Goal: Task Accomplishment & Management: Use online tool/utility

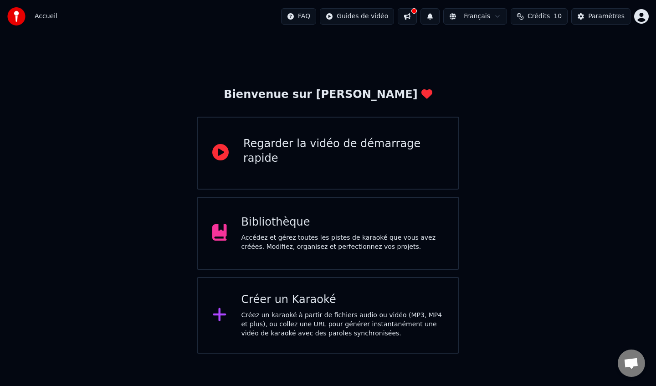
click at [326, 306] on div "Créer un Karaoké" at bounding box center [342, 300] width 203 height 15
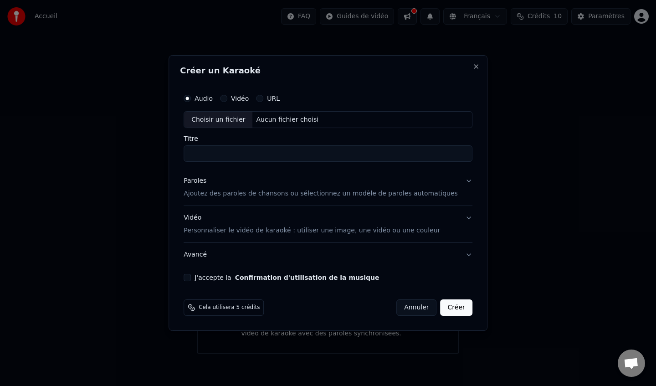
click at [281, 118] on div "Aucun fichier choisi" at bounding box center [288, 119] width 70 height 9
type input "**********"
click at [285, 199] on button "Paroles Ajoutez des paroles de chansons ou sélectionnez un modèle de paroles au…" at bounding box center [328, 188] width 289 height 36
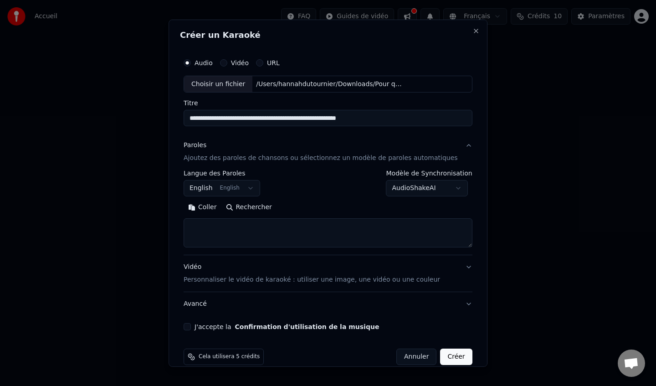
click at [275, 231] on textarea at bounding box center [328, 232] width 289 height 29
paste textarea "**********"
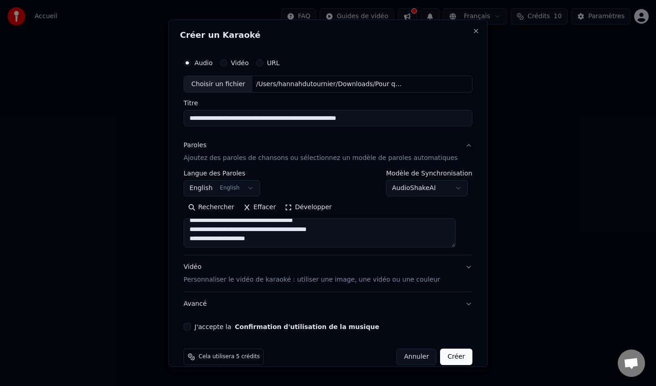
scroll to position [98, 0]
type textarea "**********"
click at [449, 357] on button "Créer" at bounding box center [457, 357] width 32 height 16
select select "**"
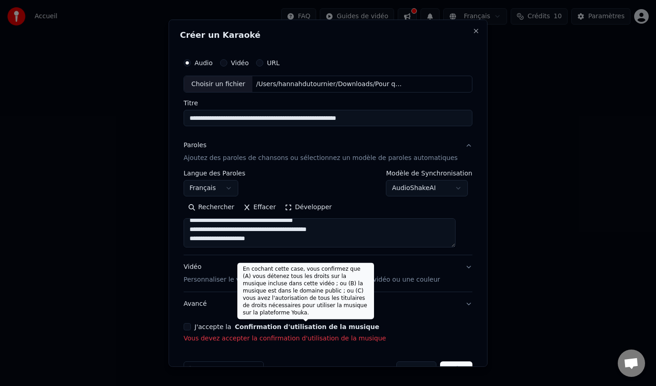
click at [312, 322] on div "**********" at bounding box center [328, 198] width 296 height 297
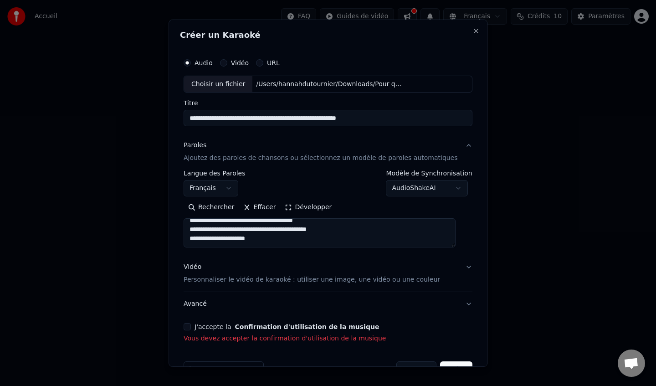
click at [200, 316] on div "**********" at bounding box center [328, 198] width 296 height 297
click at [191, 327] on button "J'accepte la Confirmation d'utilisation de la musique" at bounding box center [187, 326] width 7 height 7
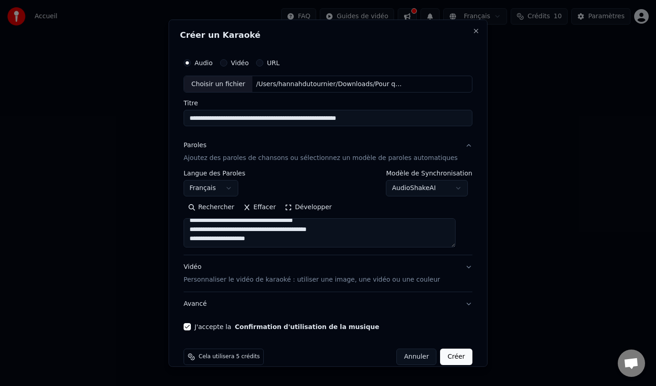
click at [450, 361] on button "Créer" at bounding box center [457, 357] width 32 height 16
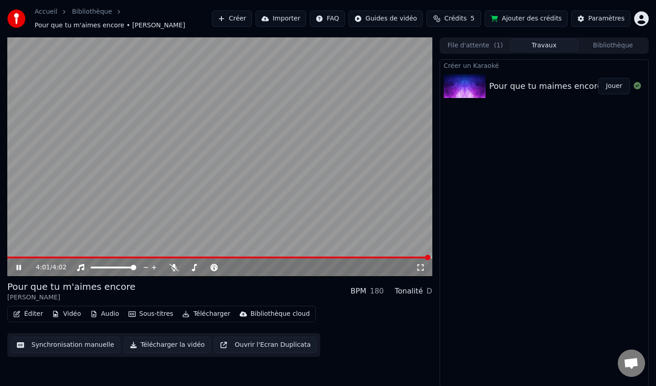
click at [13, 260] on div "4:01 / 4:02" at bounding box center [219, 267] width 425 height 18
click at [17, 266] on icon at bounding box center [18, 267] width 5 height 5
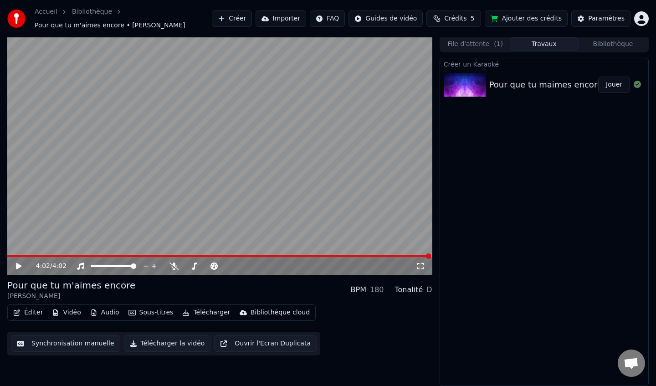
click at [30, 313] on button "Éditer" at bounding box center [28, 312] width 37 height 13
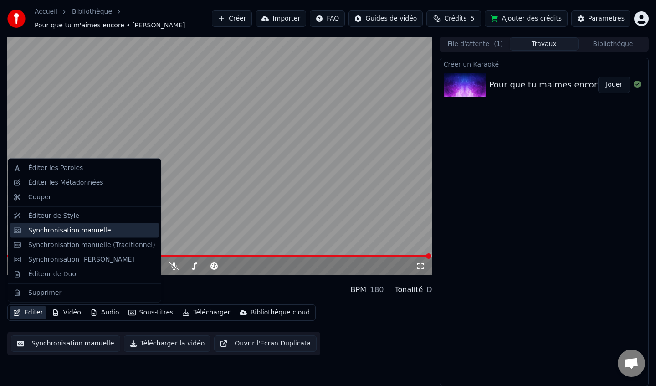
click at [71, 232] on div "Synchronisation manuelle" at bounding box center [69, 230] width 83 height 9
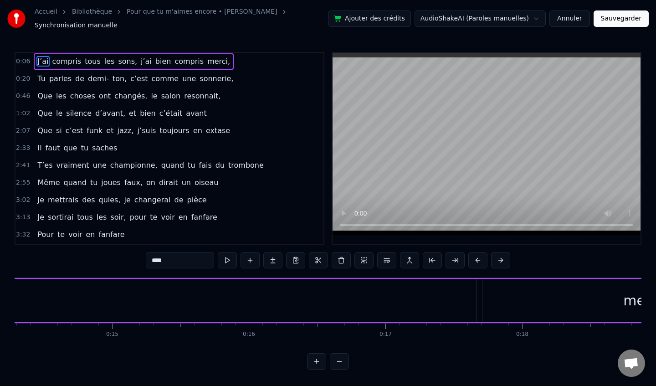
scroll to position [0, 1958]
type input "*******"
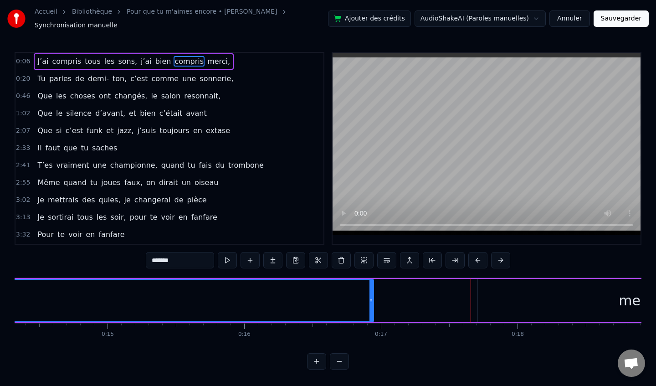
drag, startPoint x: 469, startPoint y: 298, endPoint x: 364, endPoint y: 307, distance: 105.7
click at [370, 307] on div at bounding box center [372, 300] width 4 height 41
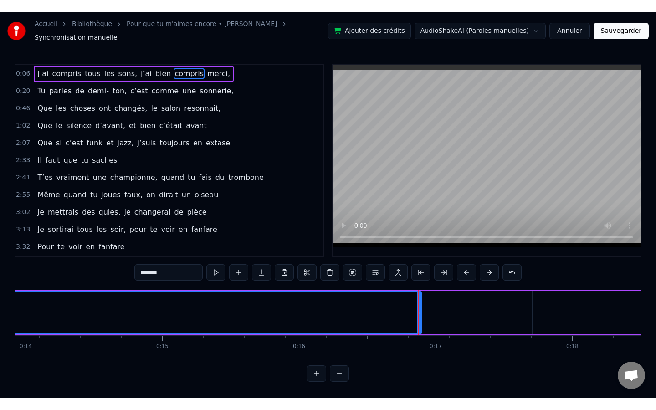
scroll to position [0, 1902]
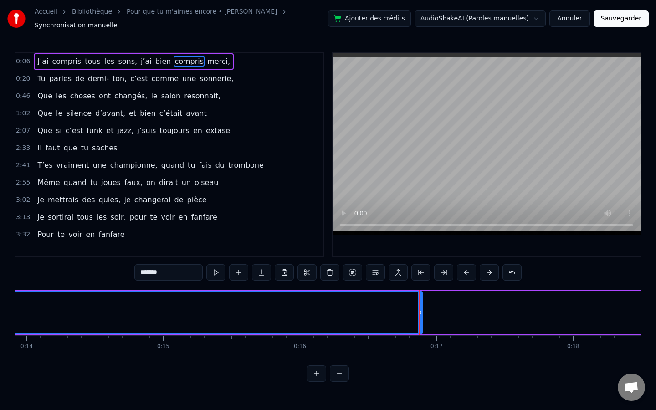
click at [419, 308] on div at bounding box center [419, 312] width 0 height 45
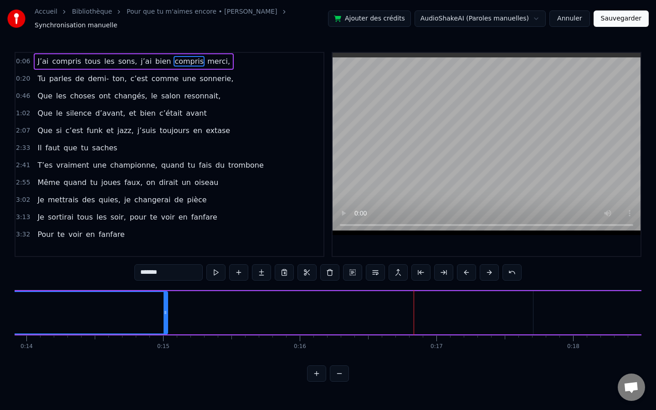
drag, startPoint x: 421, startPoint y: 310, endPoint x: 160, endPoint y: 312, distance: 260.2
click at [164, 312] on div at bounding box center [166, 312] width 4 height 41
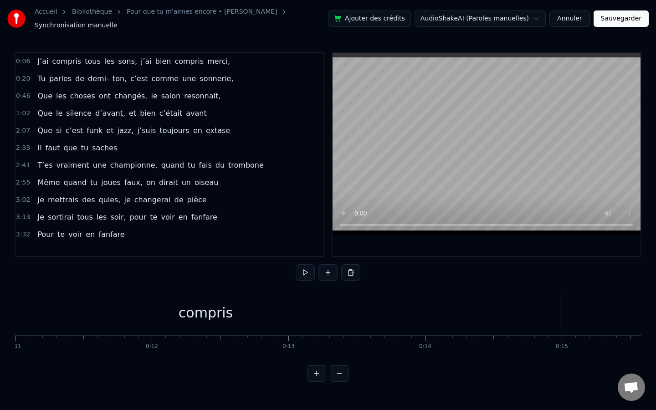
scroll to position [0, 1526]
click at [529, 308] on div "compris" at bounding box center [183, 312] width 709 height 45
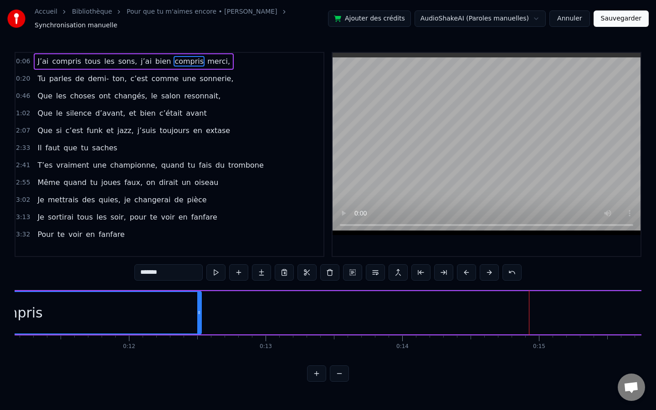
drag, startPoint x: 536, startPoint y: 308, endPoint x: 193, endPoint y: 334, distance: 344.1
click at [193, 334] on div "J’ai compris tous les sons, j’ai bien compris merci, Tu parles de demi- ton, c’…" at bounding box center [328, 324] width 627 height 68
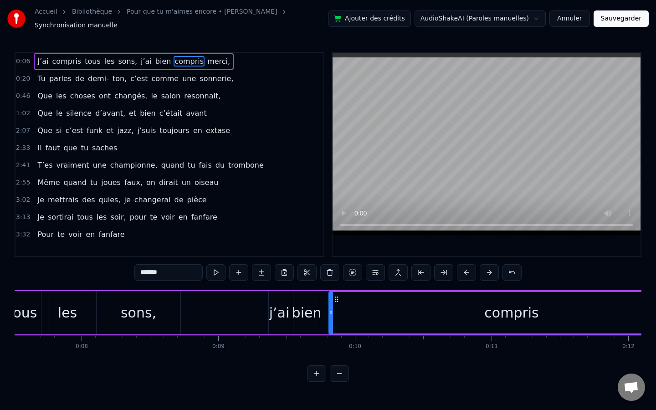
scroll to position [0, 1033]
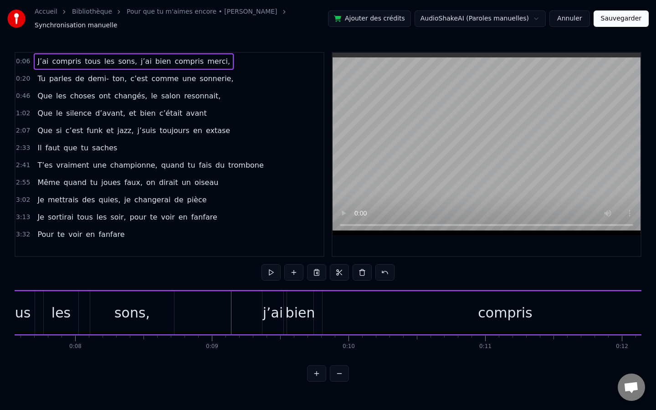
click at [147, 310] on div "sons," at bounding box center [132, 313] width 36 height 21
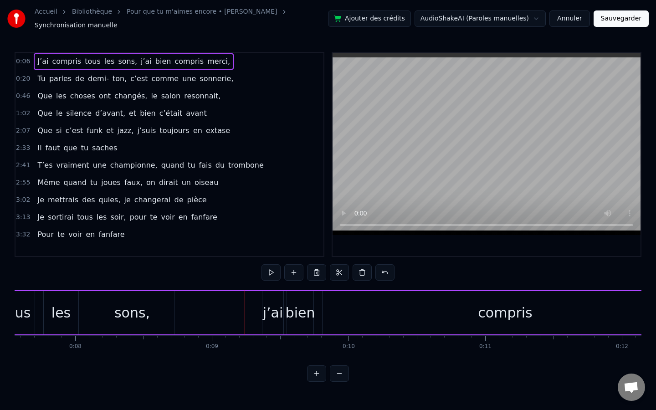
click at [272, 307] on div "j’ai" at bounding box center [273, 313] width 21 height 21
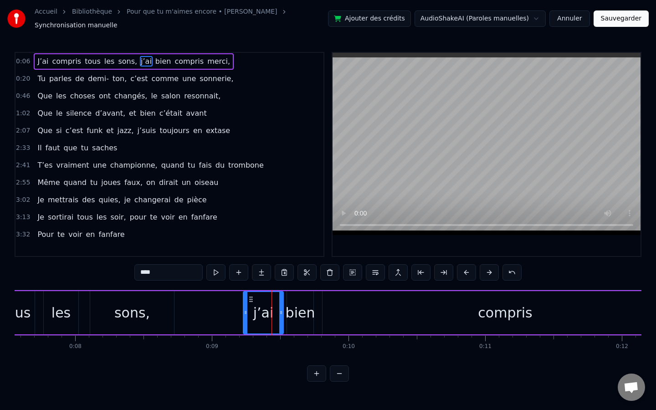
drag, startPoint x: 262, startPoint y: 309, endPoint x: 248, endPoint y: 309, distance: 14.6
click at [244, 309] on icon at bounding box center [246, 312] width 4 height 7
drag, startPoint x: 244, startPoint y: 307, endPoint x: 213, endPoint y: 305, distance: 31.0
click at [213, 309] on icon at bounding box center [214, 312] width 4 height 7
drag, startPoint x: 281, startPoint y: 308, endPoint x: 247, endPoint y: 305, distance: 34.7
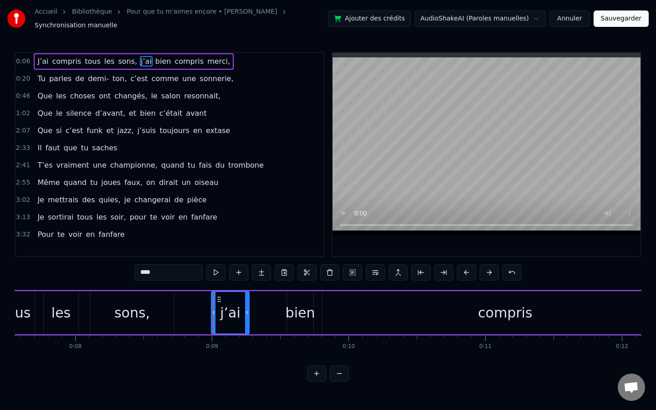
click at [246, 309] on icon at bounding box center [247, 312] width 4 height 7
click at [287, 308] on div "bien" at bounding box center [300, 312] width 27 height 43
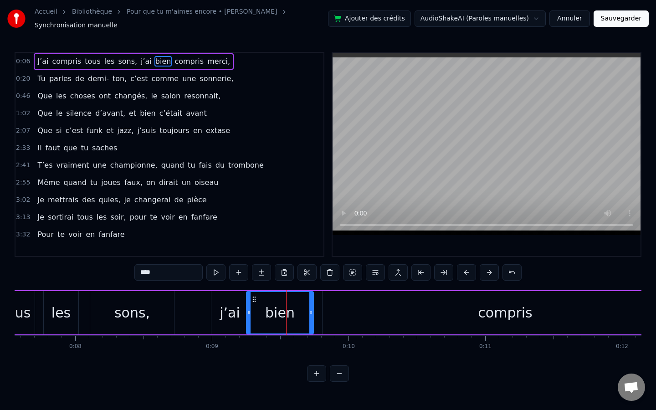
drag, startPoint x: 288, startPoint y: 310, endPoint x: 248, endPoint y: 310, distance: 40.6
click at [248, 310] on icon at bounding box center [249, 312] width 4 height 7
drag, startPoint x: 310, startPoint y: 310, endPoint x: 276, endPoint y: 309, distance: 34.6
click at [276, 309] on icon at bounding box center [276, 312] width 4 height 7
click at [399, 310] on div "compris" at bounding box center [505, 312] width 365 height 43
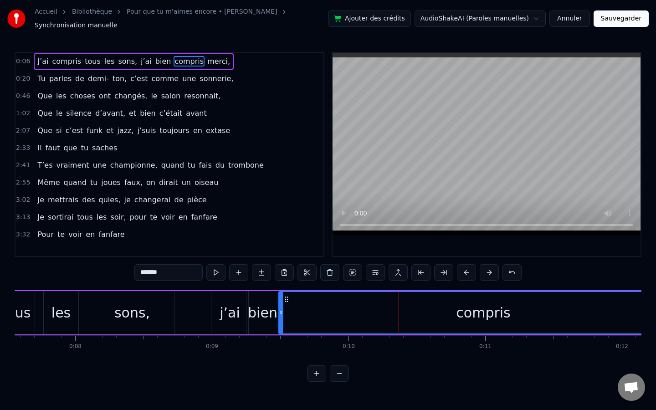
drag, startPoint x: 324, startPoint y: 309, endPoint x: 280, endPoint y: 305, distance: 44.4
click at [280, 309] on icon at bounding box center [281, 312] width 4 height 7
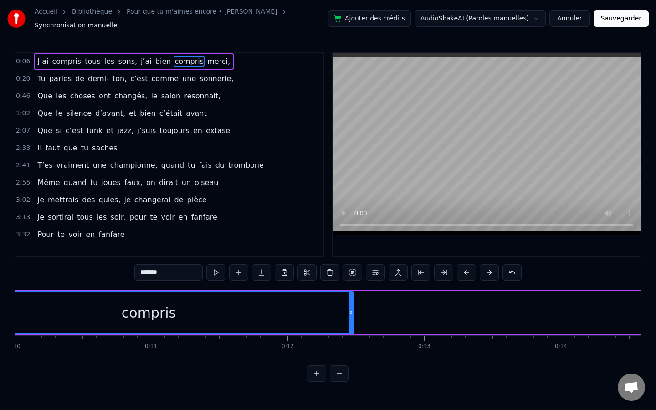
scroll to position [0, 1366]
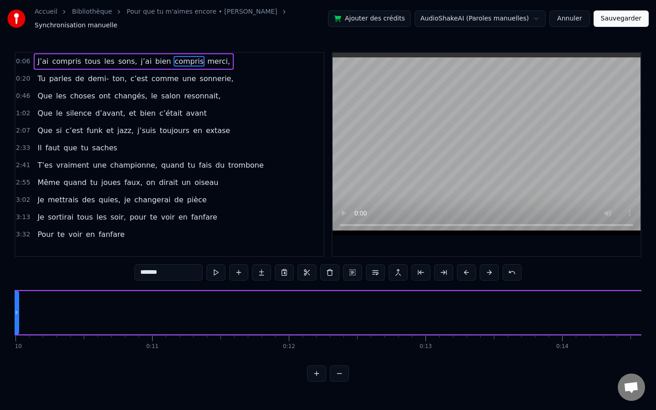
drag, startPoint x: 353, startPoint y: 312, endPoint x: 17, endPoint y: 300, distance: 336.5
click at [17, 300] on div at bounding box center [17, 312] width 4 height 41
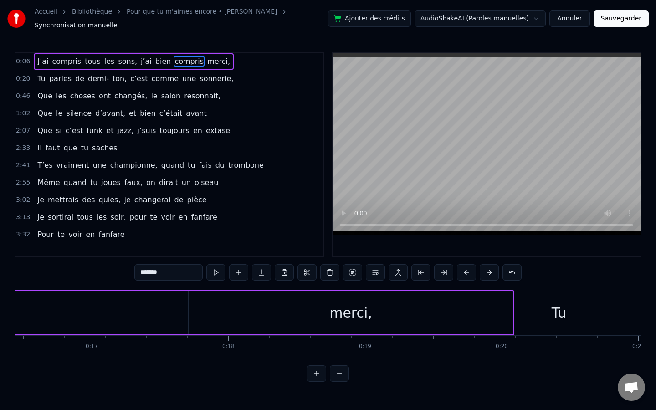
scroll to position [0, 2326]
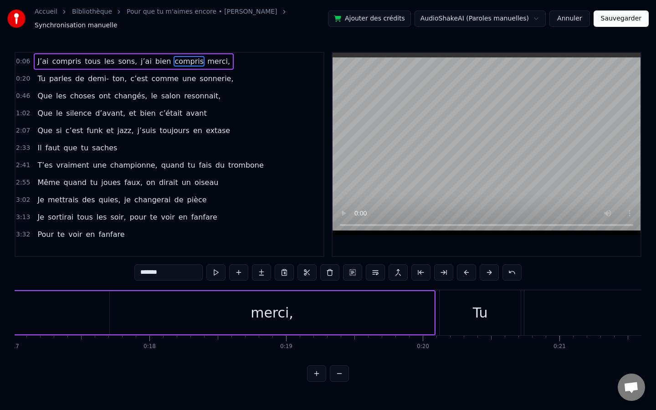
click at [378, 303] on div "merci," at bounding box center [272, 312] width 324 height 43
type input "******"
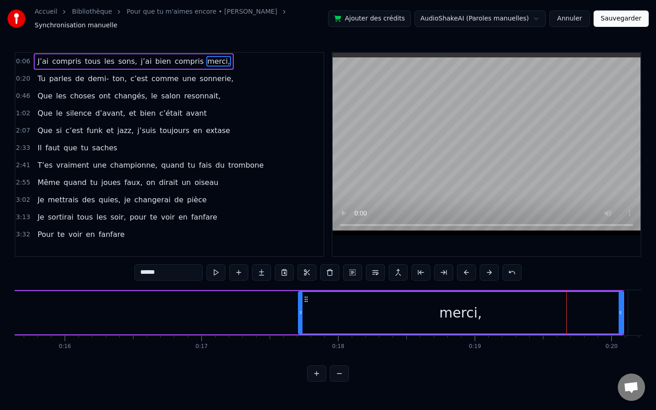
scroll to position [0, 2126]
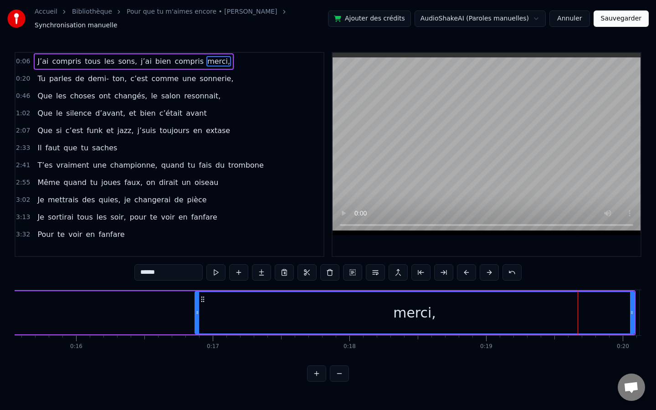
drag, startPoint x: 311, startPoint y: 309, endPoint x: 196, endPoint y: 329, distance: 116.6
click at [196, 329] on div "merci," at bounding box center [415, 312] width 440 height 43
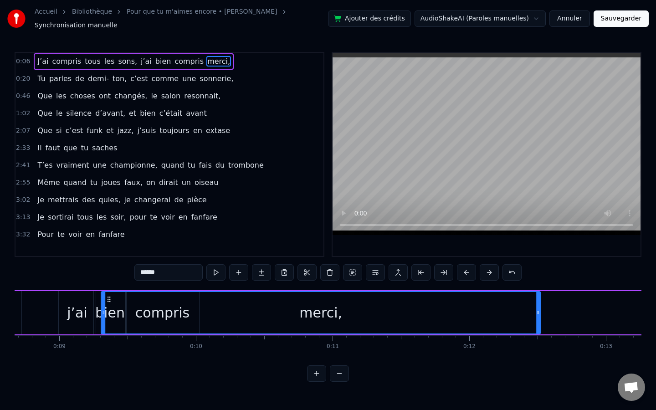
scroll to position [0, 1185]
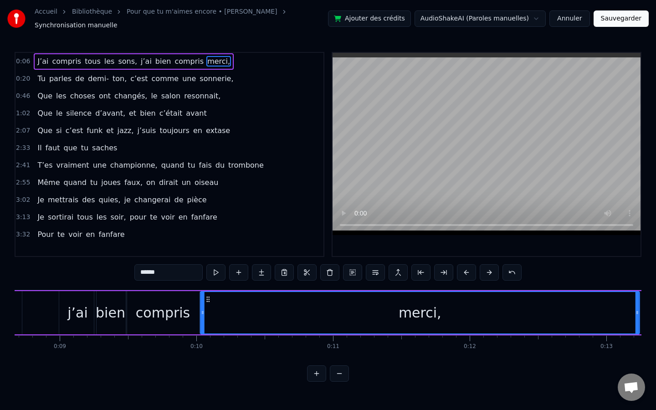
drag, startPoint x: 201, startPoint y: 294, endPoint x: 206, endPoint y: 311, distance: 18.0
click at [206, 311] on div "merci," at bounding box center [420, 312] width 438 height 41
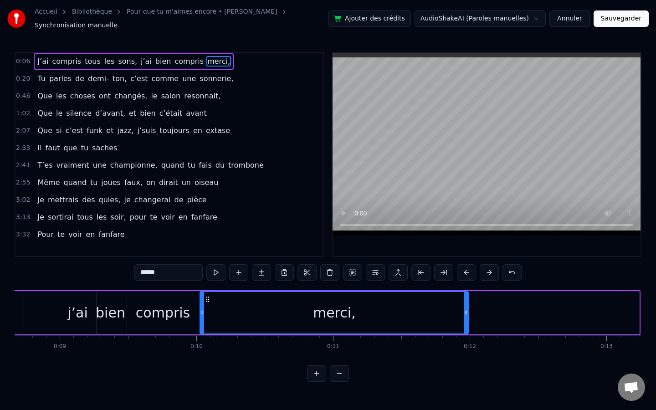
drag, startPoint x: 636, startPoint y: 308, endPoint x: 464, endPoint y: 309, distance: 171.8
click at [464, 309] on icon at bounding box center [466, 312] width 4 height 7
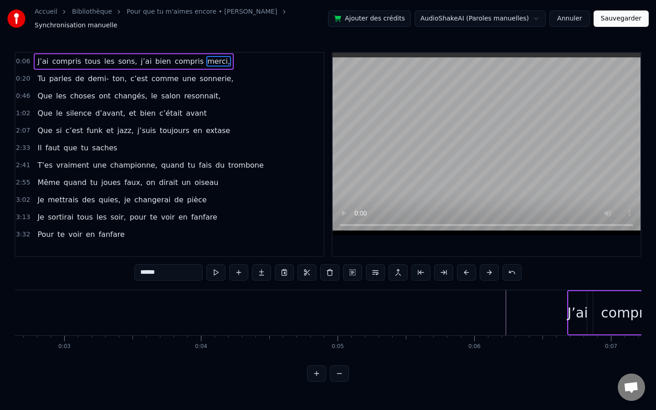
scroll to position [0, 356]
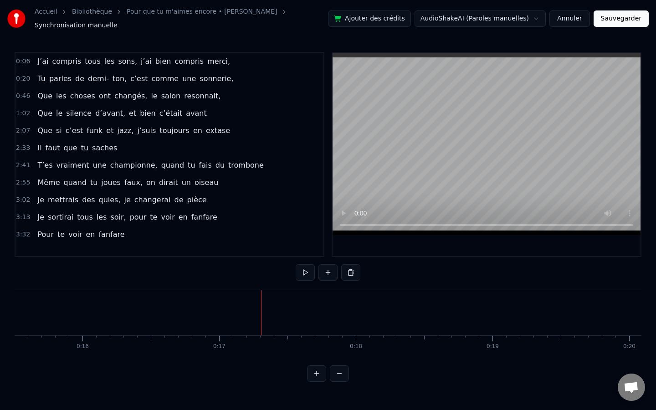
scroll to position [0, 2150]
click at [621, 318] on div "Tu" at bounding box center [656, 312] width 81 height 45
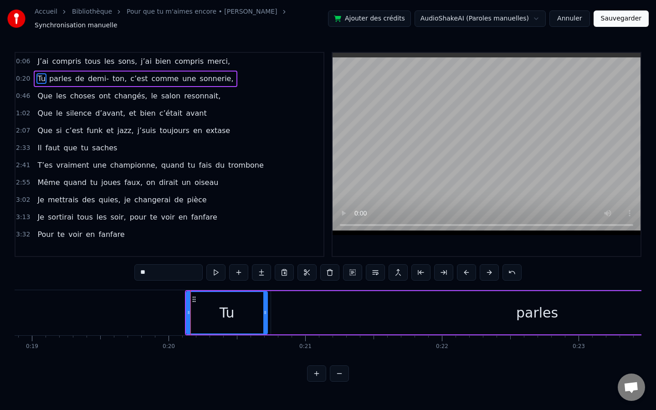
scroll to position [0, 2710]
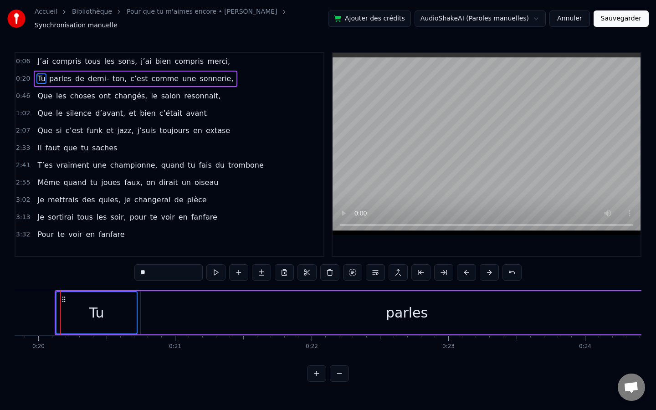
click at [187, 313] on div "parles" at bounding box center [407, 312] width 532 height 43
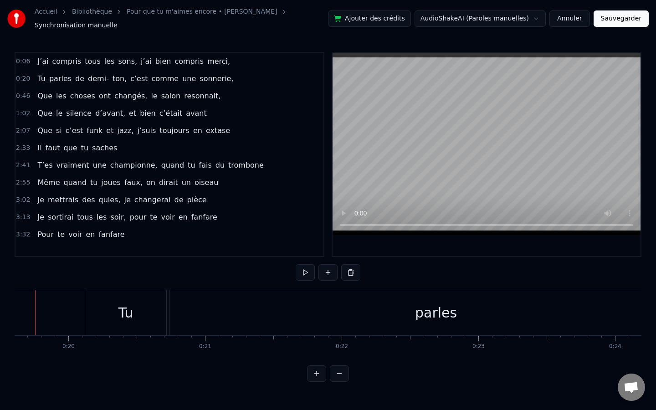
scroll to position [0, 2655]
click at [318, 304] on div "parles" at bounding box center [461, 312] width 532 height 45
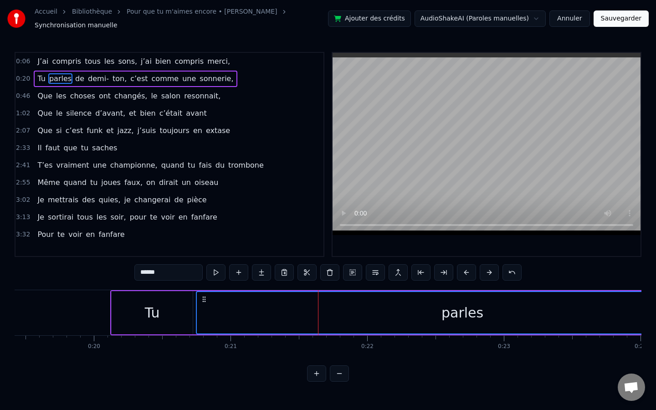
click at [162, 304] on div "Tu" at bounding box center [152, 312] width 81 height 43
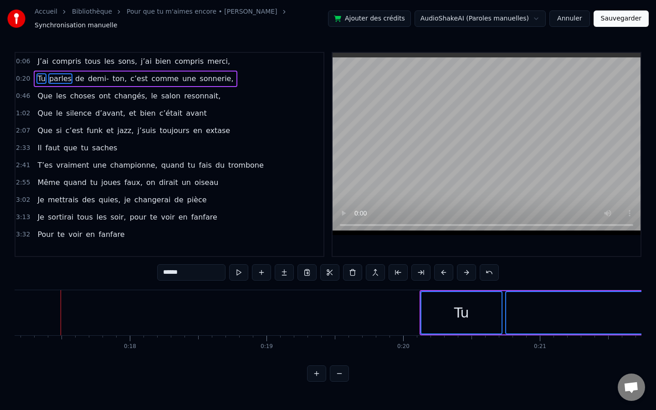
scroll to position [0, 2362]
click at [416, 293] on div "Tu" at bounding box center [445, 312] width 80 height 41
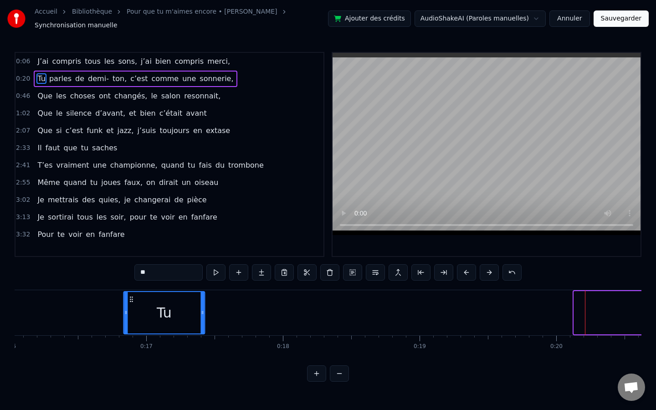
scroll to position [0, 2183]
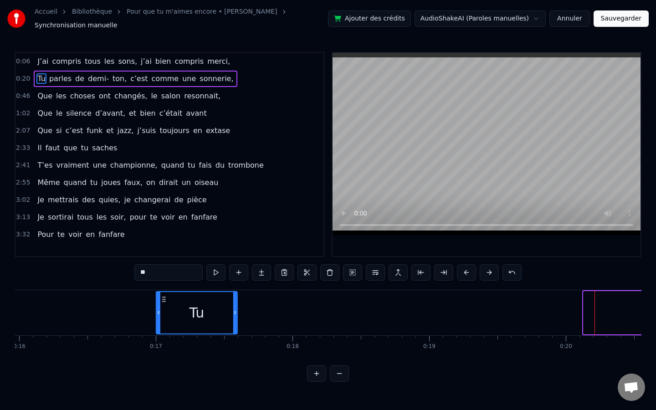
drag, startPoint x: 413, startPoint y: 294, endPoint x: 165, endPoint y: 297, distance: 248.3
click at [165, 297] on icon at bounding box center [163, 299] width 7 height 7
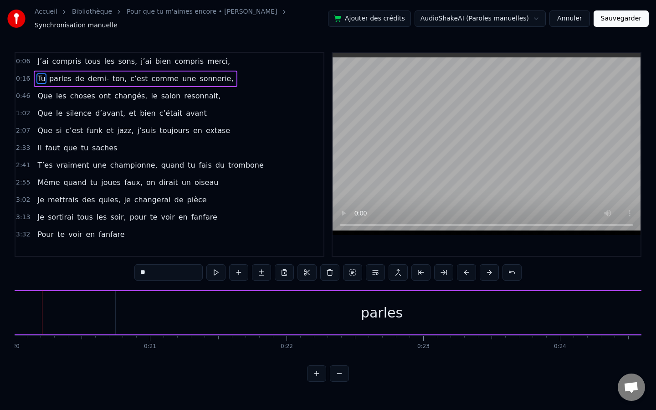
scroll to position [0, 2702]
click at [441, 316] on div "parles" at bounding box center [415, 312] width 532 height 43
type input "******"
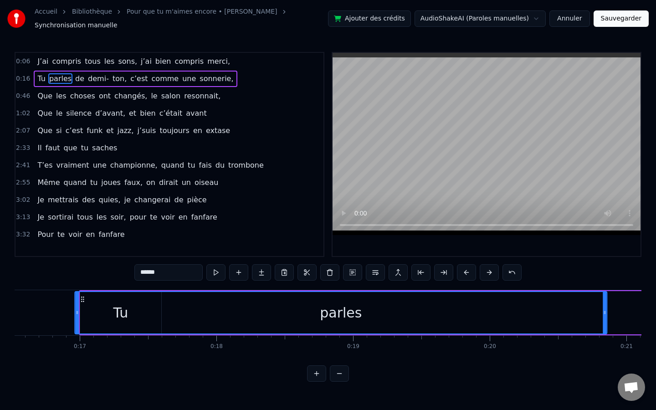
scroll to position [0, 2243]
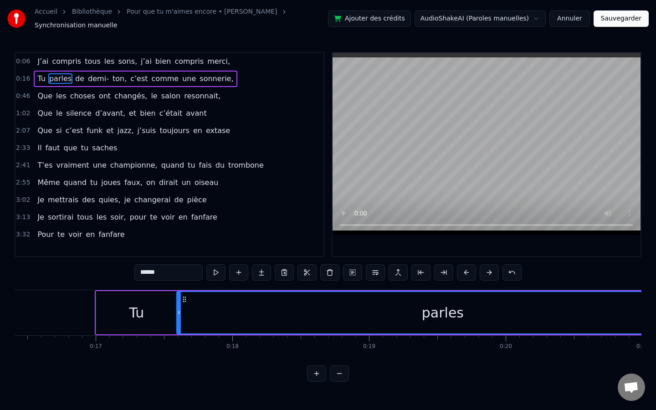
drag, startPoint x: 157, startPoint y: 295, endPoint x: 184, endPoint y: 295, distance: 27.3
click at [184, 296] on icon at bounding box center [184, 299] width 7 height 7
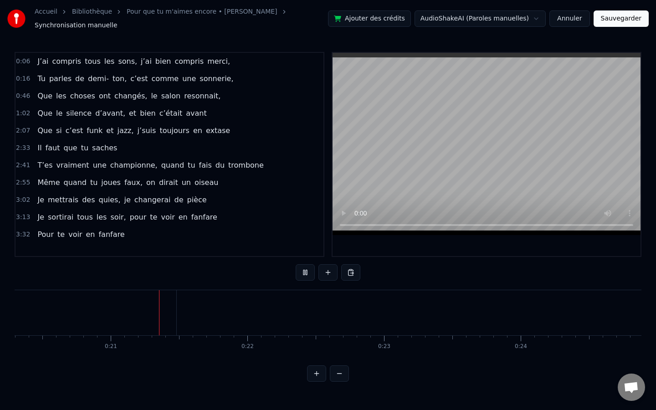
scroll to position [0, 2784]
click at [378, 186] on video at bounding box center [487, 144] width 308 height 182
click at [249, 297] on div "de" at bounding box center [252, 312] width 35 height 45
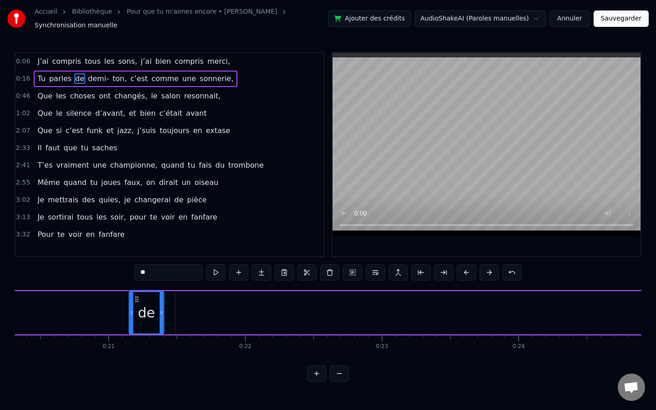
scroll to position [0, 2761]
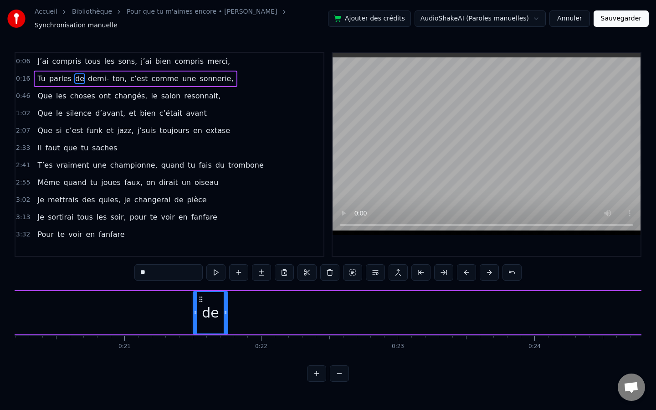
drag, startPoint x: 244, startPoint y: 294, endPoint x: 201, endPoint y: 324, distance: 52.1
click at [201, 324] on div "de" at bounding box center [211, 312] width 34 height 41
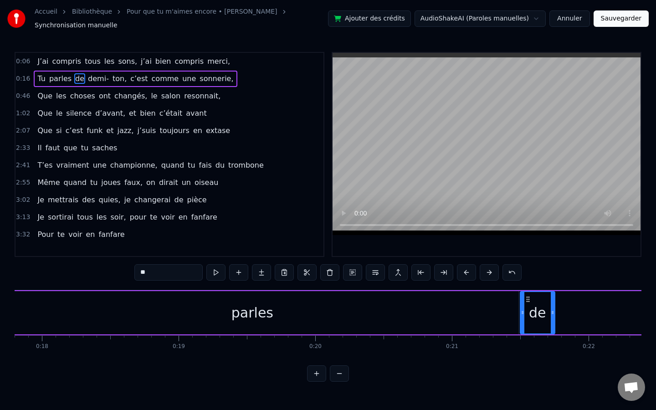
scroll to position [0, 2392]
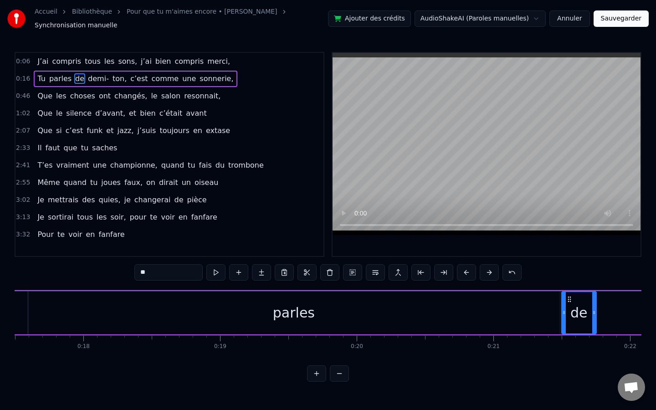
click at [429, 309] on div "parles" at bounding box center [294, 312] width 532 height 43
type input "******"
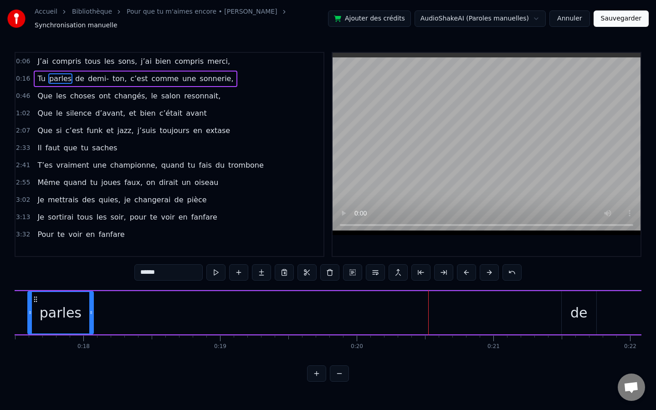
drag, startPoint x: 557, startPoint y: 310, endPoint x: 91, endPoint y: 301, distance: 466.7
click at [91, 301] on div at bounding box center [91, 312] width 4 height 41
drag, startPoint x: 573, startPoint y: 300, endPoint x: 547, endPoint y: 299, distance: 26.5
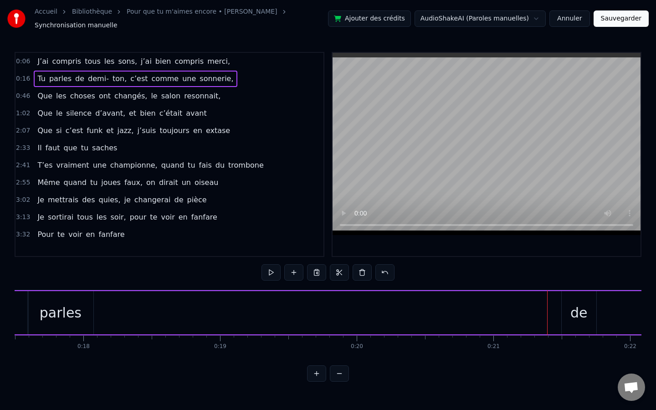
click at [574, 296] on div "de" at bounding box center [579, 312] width 35 height 43
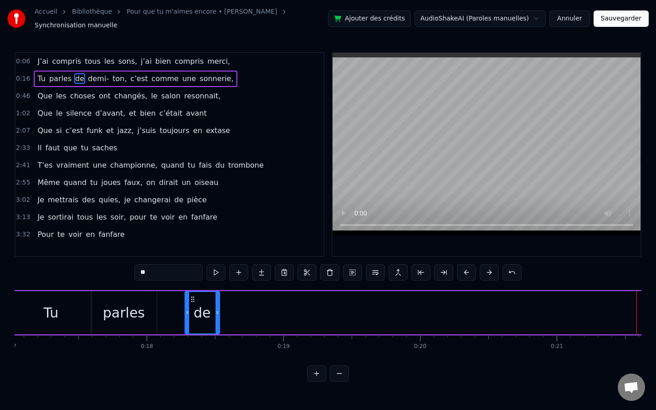
scroll to position [0, 2328]
drag, startPoint x: 571, startPoint y: 295, endPoint x: 167, endPoint y: 286, distance: 404.7
click at [167, 291] on div "de" at bounding box center [175, 312] width 36 height 43
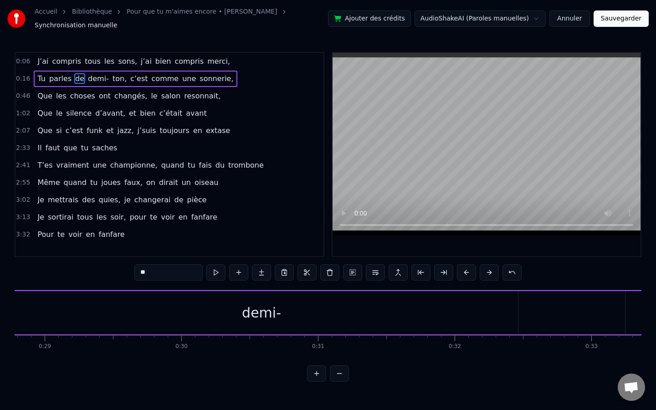
scroll to position [0, 3959]
click at [243, 316] on div "demi-" at bounding box center [236, 313] width 39 height 21
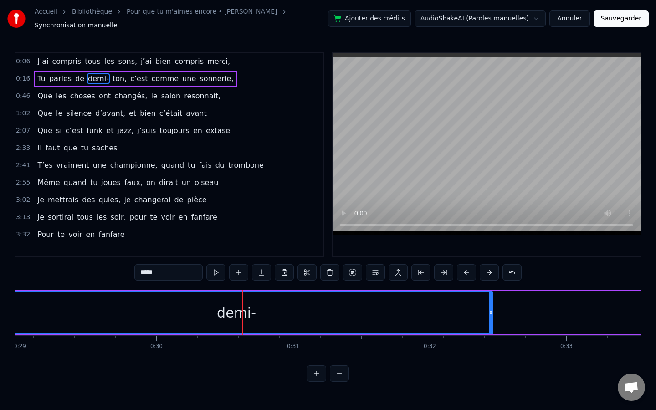
click at [241, 310] on div "demi-" at bounding box center [236, 313] width 39 height 21
drag, startPoint x: 227, startPoint y: 302, endPoint x: 132, endPoint y: 308, distance: 95.0
click at [132, 308] on div "demi-" at bounding box center [236, 312] width 512 height 41
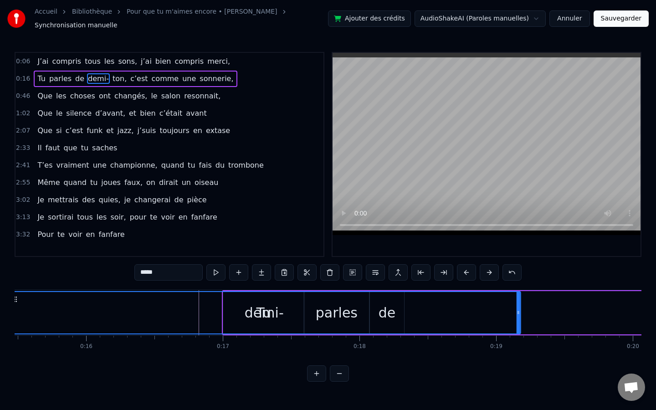
scroll to position [0, 2079]
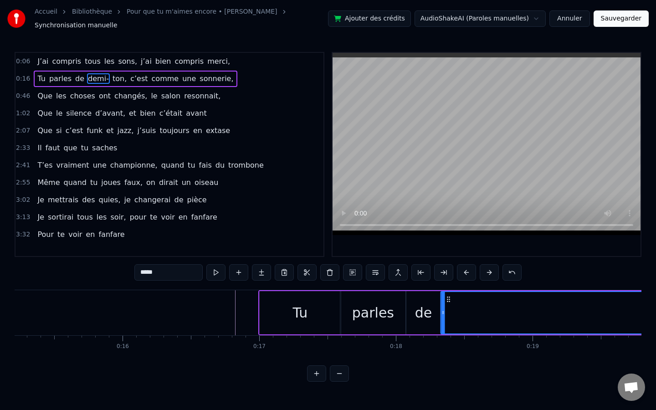
drag, startPoint x: 363, startPoint y: 296, endPoint x: 449, endPoint y: 316, distance: 89.0
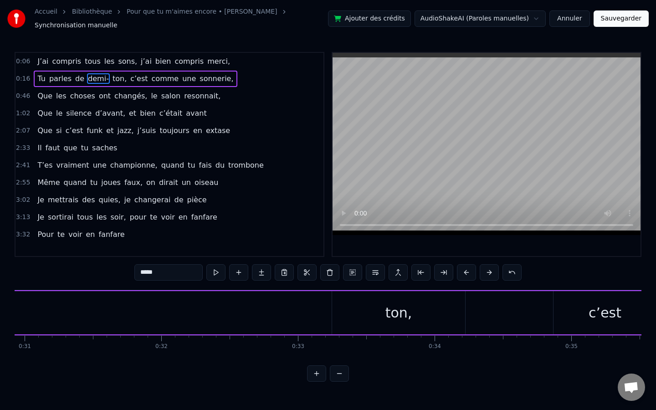
scroll to position [0, 4233]
click at [448, 316] on div "ton," at bounding box center [393, 312] width 133 height 43
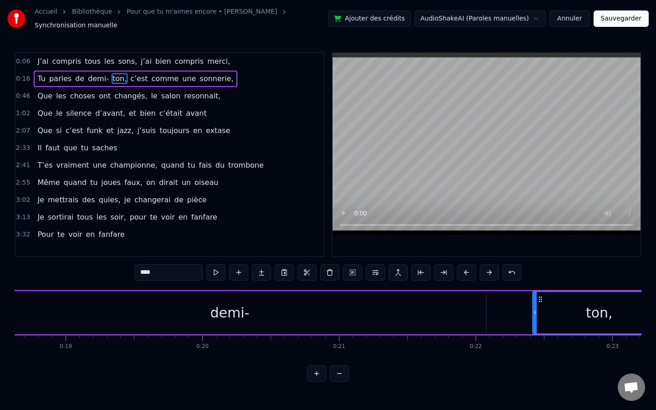
scroll to position [0, 2553]
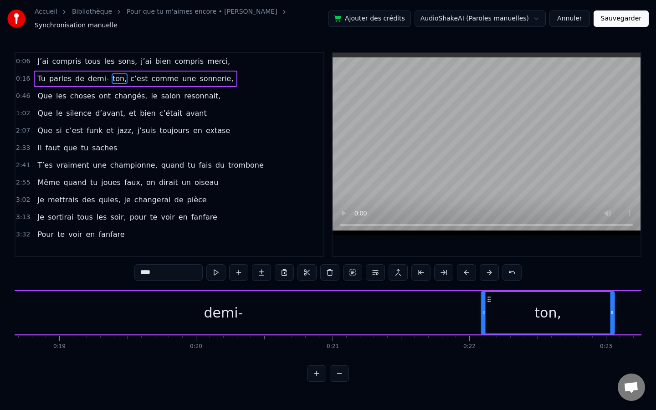
drag, startPoint x: 335, startPoint y: 293, endPoint x: 490, endPoint y: 301, distance: 154.6
click at [490, 301] on div "ton," at bounding box center [548, 312] width 132 height 41
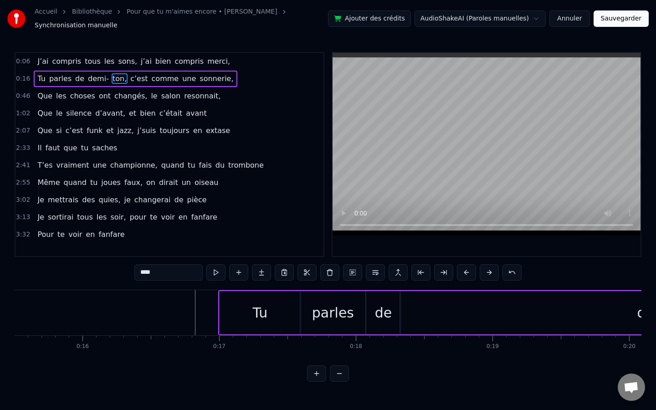
scroll to position [0, 2125]
click at [282, 307] on div "Tu" at bounding box center [254, 312] width 81 height 43
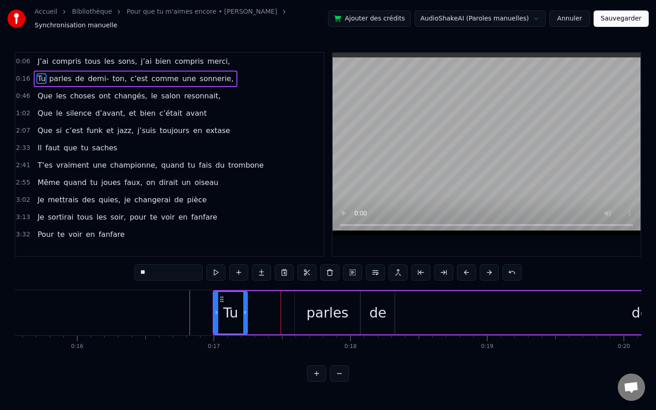
drag, startPoint x: 293, startPoint y: 309, endPoint x: 246, endPoint y: 309, distance: 47.4
click at [246, 309] on icon at bounding box center [245, 312] width 4 height 7
click at [323, 311] on div "parles" at bounding box center [328, 313] width 42 height 21
type input "******"
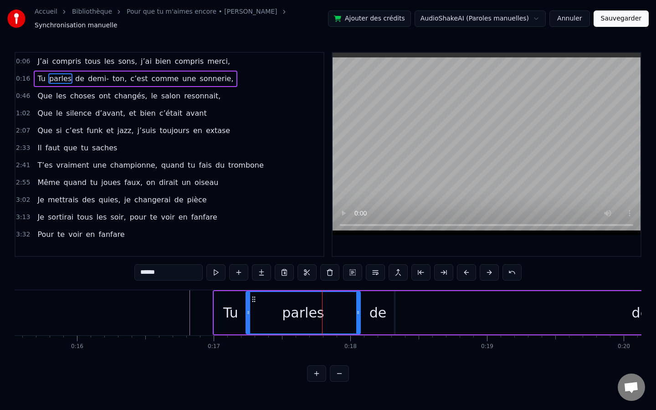
drag, startPoint x: 296, startPoint y: 308, endPoint x: 248, endPoint y: 307, distance: 48.3
click at [248, 309] on icon at bounding box center [249, 312] width 4 height 7
drag, startPoint x: 357, startPoint y: 311, endPoint x: 297, endPoint y: 310, distance: 60.2
click at [289, 310] on icon at bounding box center [287, 312] width 4 height 7
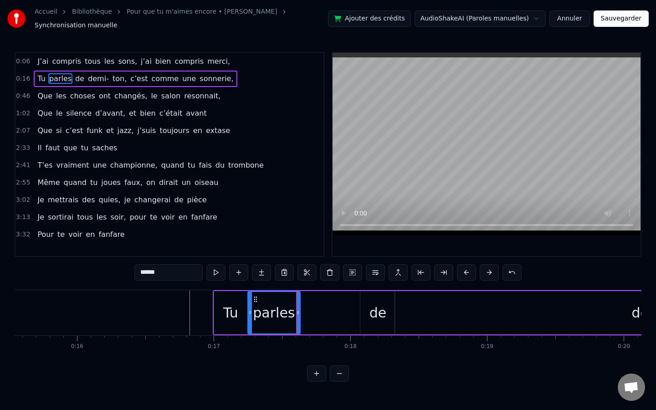
click at [251, 309] on icon at bounding box center [250, 312] width 4 height 7
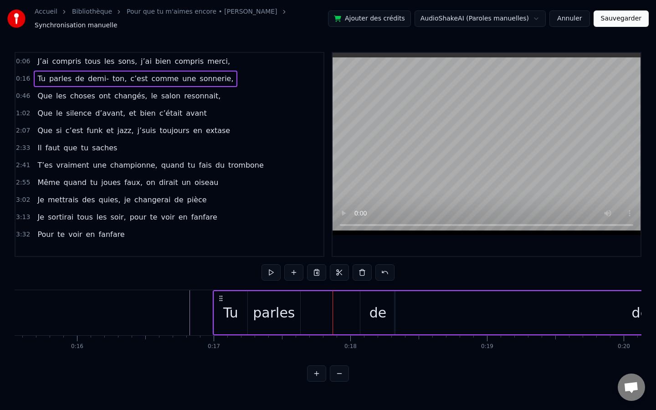
drag, startPoint x: 375, startPoint y: 301, endPoint x: 339, endPoint y: 301, distance: 36.0
click at [374, 303] on div "de" at bounding box center [378, 313] width 17 height 21
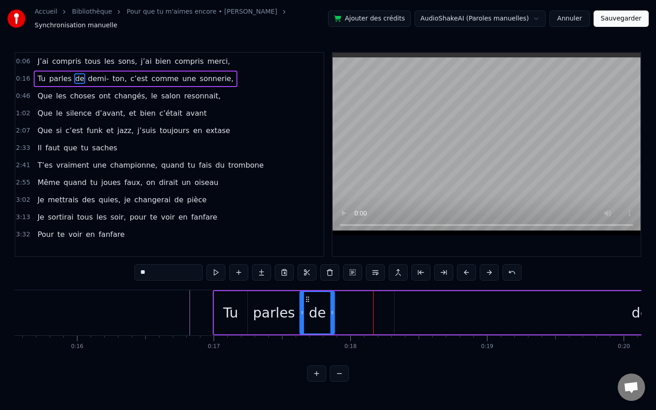
drag, startPoint x: 367, startPoint y: 295, endPoint x: 307, endPoint y: 290, distance: 60.8
click at [307, 292] on div "de" at bounding box center [318, 312] width 34 height 41
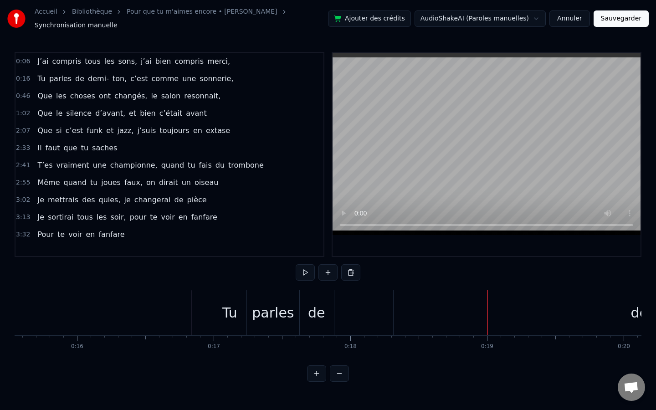
click at [457, 325] on div "demi-" at bounding box center [650, 312] width 513 height 45
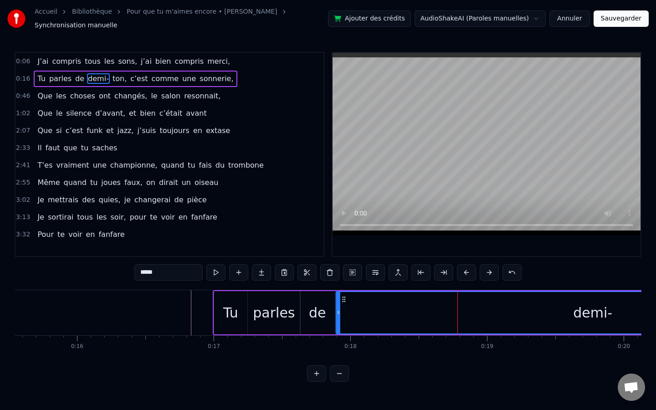
drag, startPoint x: 403, startPoint y: 297, endPoint x: 345, endPoint y: 291, distance: 58.6
click at [345, 292] on div "demi-" at bounding box center [593, 312] width 512 height 41
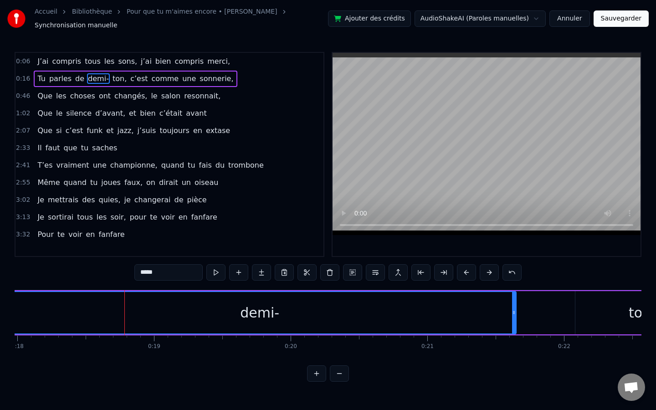
scroll to position [0, 2501]
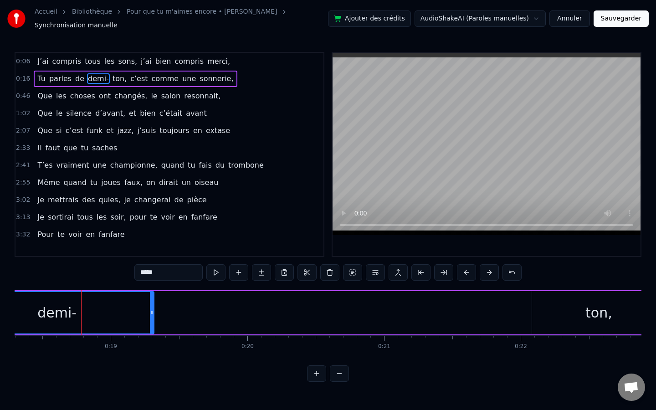
drag, startPoint x: 471, startPoint y: 308, endPoint x: 124, endPoint y: 316, distance: 346.4
click at [150, 316] on div at bounding box center [152, 312] width 4 height 41
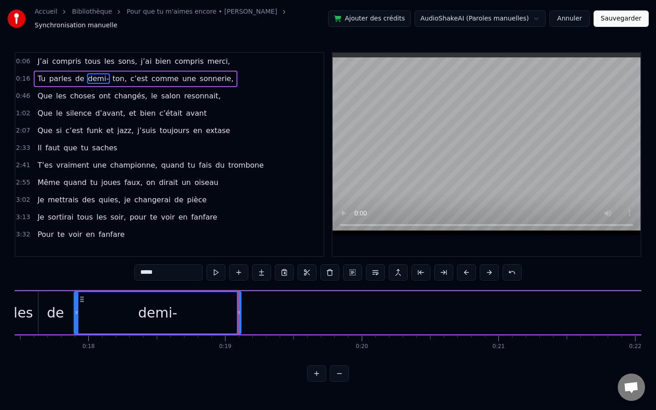
scroll to position [0, 2255]
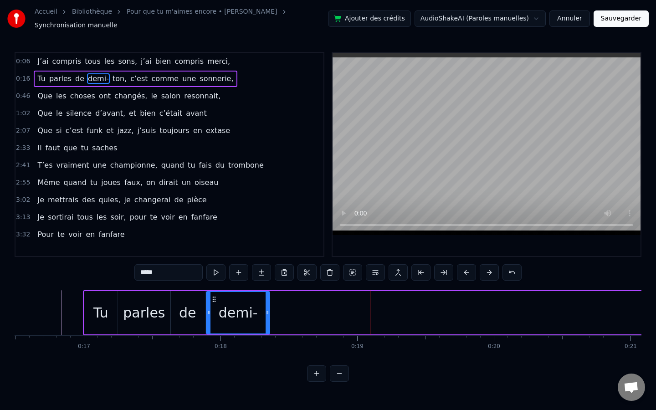
drag, startPoint x: 371, startPoint y: 307, endPoint x: 267, endPoint y: 298, distance: 104.3
click at [267, 298] on div at bounding box center [268, 312] width 4 height 41
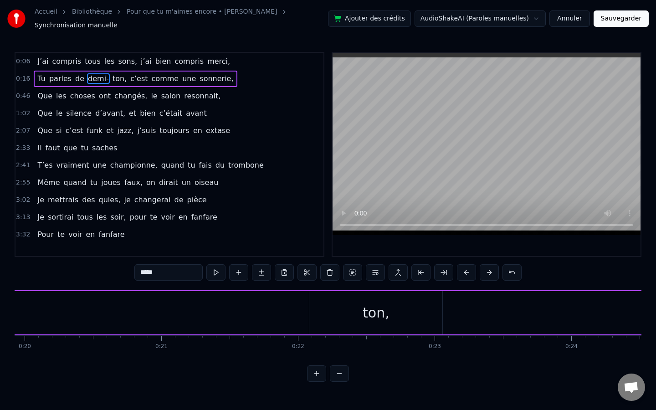
scroll to position [0, 2712]
click at [451, 306] on div "ton," at bounding box center [388, 312] width 133 height 43
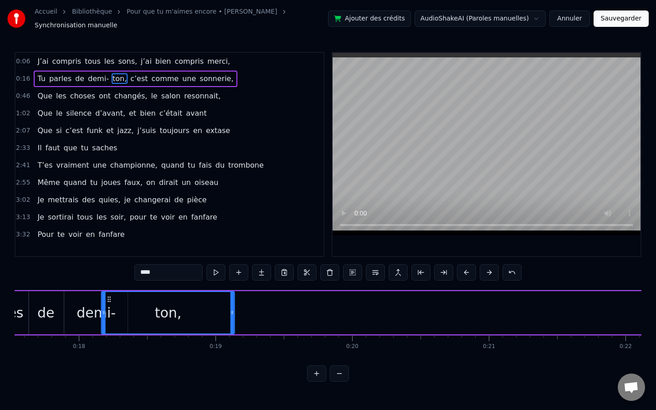
scroll to position [0, 2383]
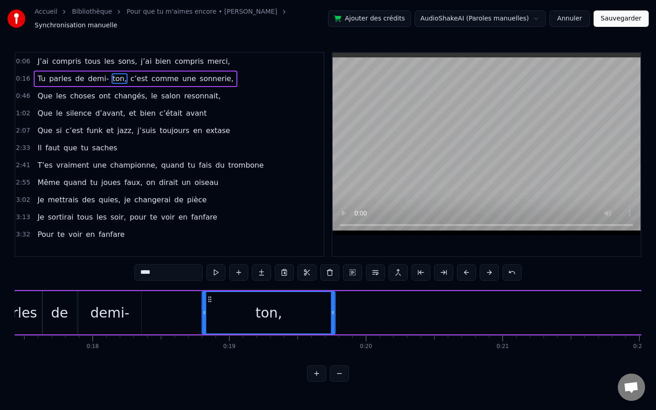
drag, startPoint x: 328, startPoint y: 293, endPoint x: 204, endPoint y: 300, distance: 123.7
click at [208, 299] on div "ton," at bounding box center [269, 312] width 132 height 41
click at [140, 301] on div "demi-" at bounding box center [109, 312] width 63 height 43
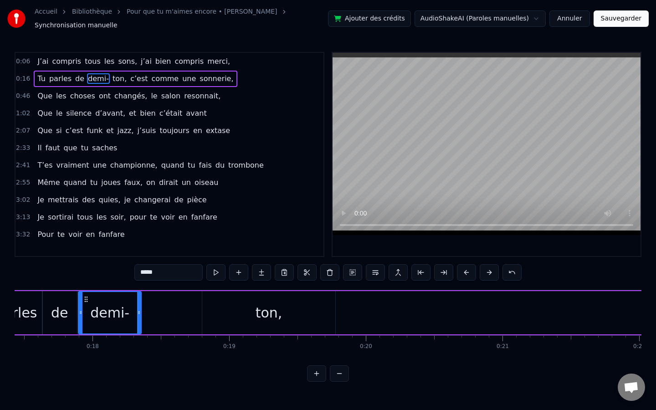
click at [234, 307] on div "ton," at bounding box center [268, 312] width 133 height 43
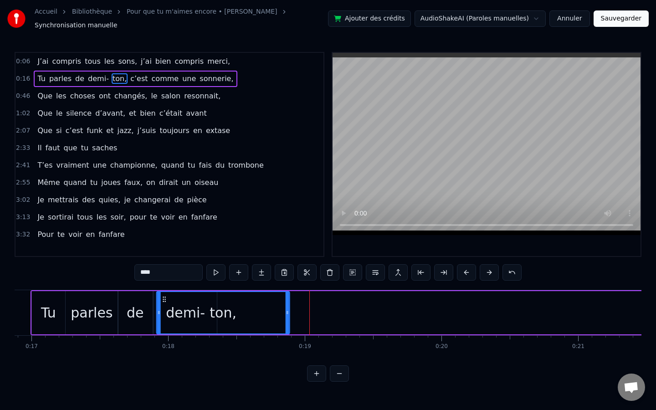
scroll to position [0, 2302]
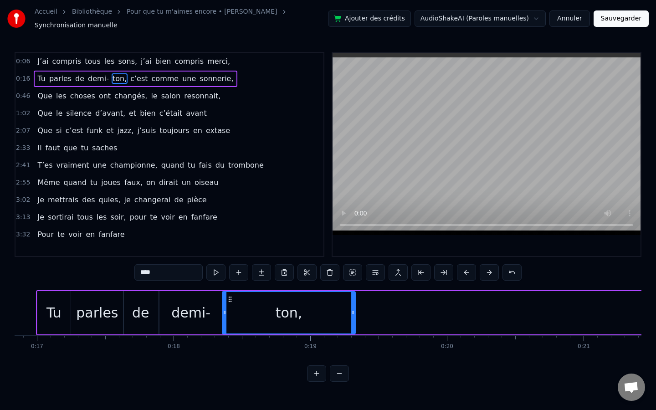
drag, startPoint x: 207, startPoint y: 294, endPoint x: 227, endPoint y: 303, distance: 21.7
click at [227, 303] on div "ton," at bounding box center [289, 312] width 132 height 41
drag, startPoint x: 353, startPoint y: 308, endPoint x: 308, endPoint y: 312, distance: 45.3
click at [308, 312] on div at bounding box center [308, 312] width 4 height 41
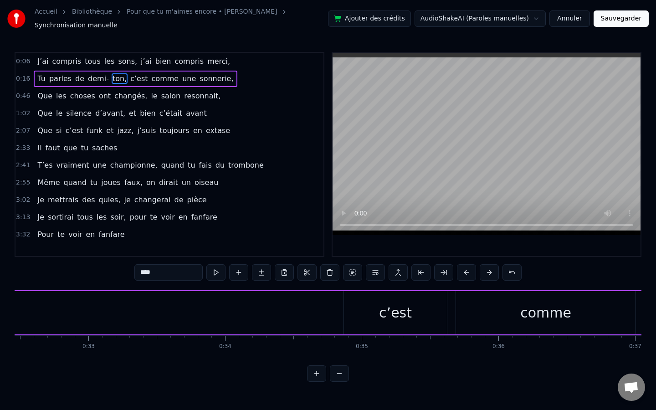
scroll to position [0, 4437]
click at [385, 304] on div "c’est" at bounding box center [396, 313] width 33 height 21
type input "*****"
click at [497, 319] on div "comme" at bounding box center [547, 312] width 180 height 43
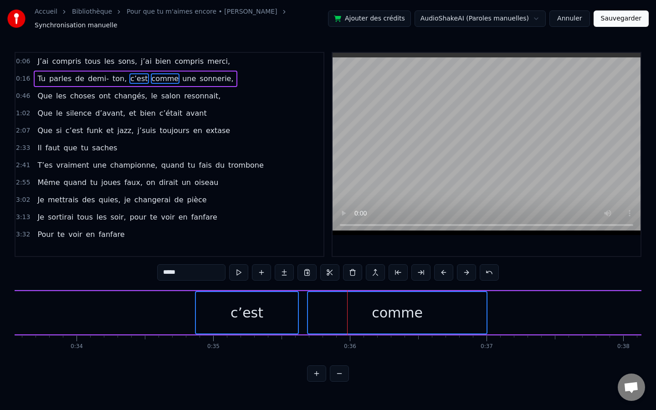
scroll to position [0, 4589]
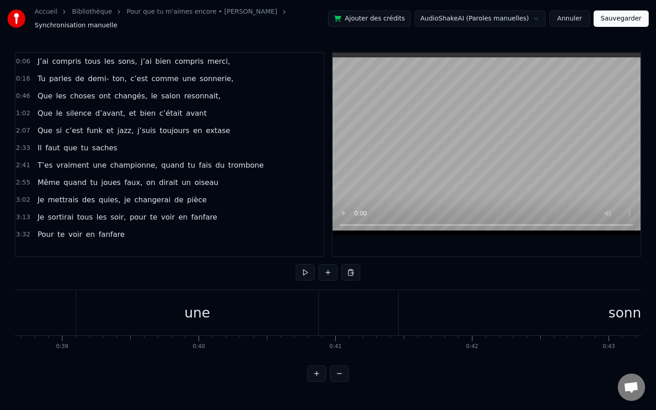
scroll to position [0, 5254]
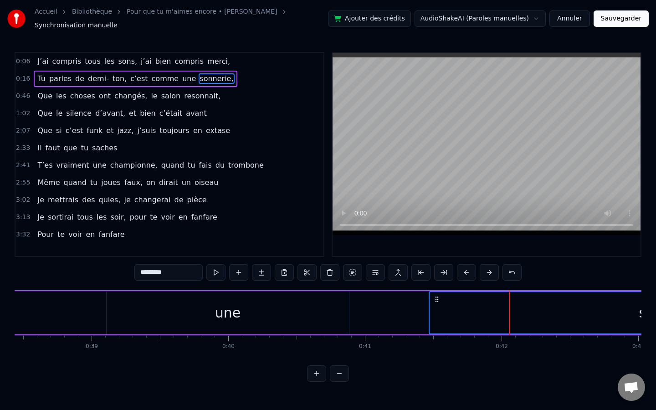
click at [259, 300] on div "une" at bounding box center [228, 312] width 242 height 43
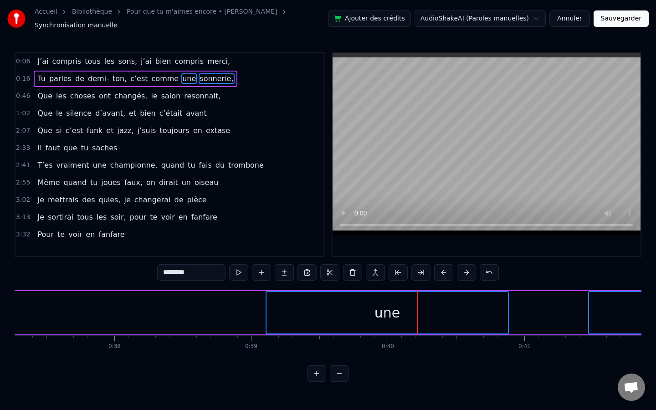
scroll to position [0, 4864]
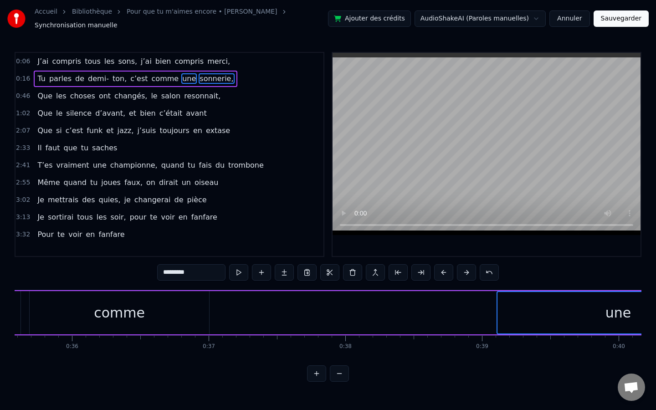
click at [181, 303] on div "comme" at bounding box center [120, 312] width 180 height 43
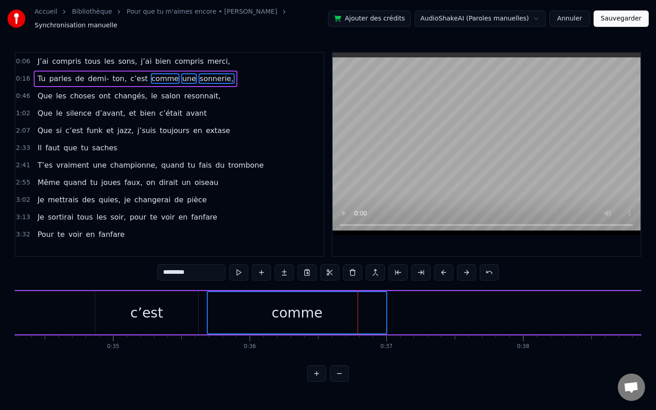
scroll to position [0, 4508]
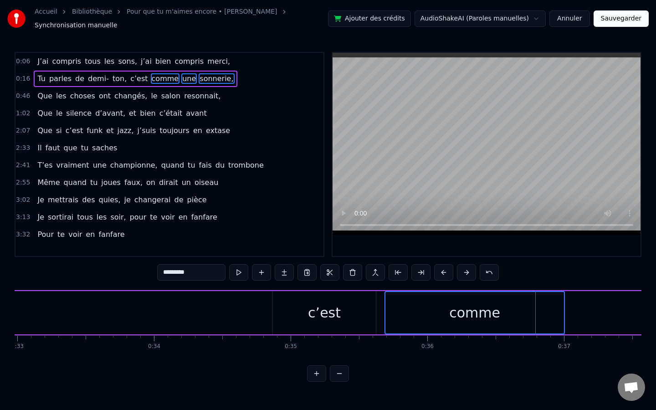
click at [291, 319] on div "c’est" at bounding box center [324, 312] width 103 height 43
drag, startPoint x: 273, startPoint y: 294, endPoint x: 247, endPoint y: 298, distance: 27.1
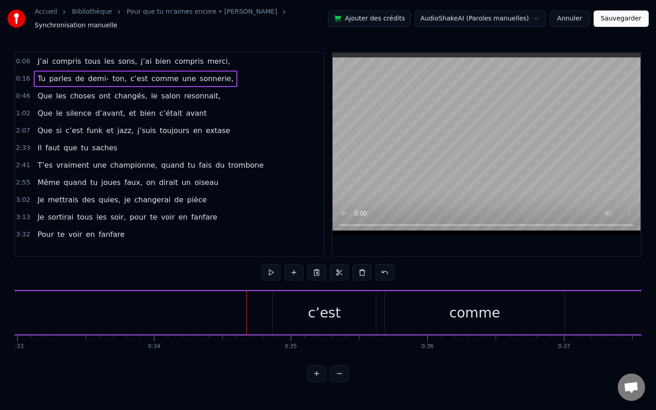
click at [282, 298] on div "c’est" at bounding box center [324, 312] width 103 height 43
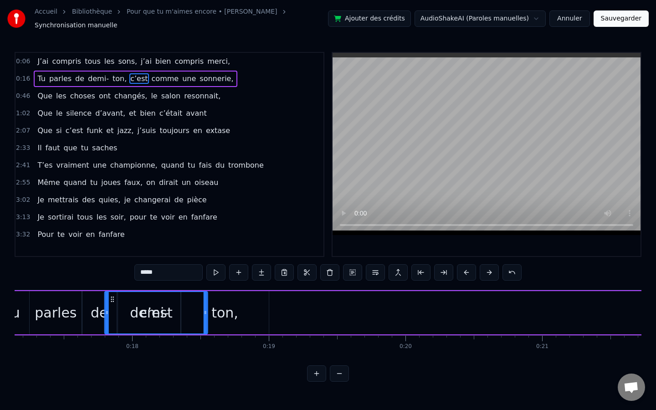
scroll to position [0, 2340]
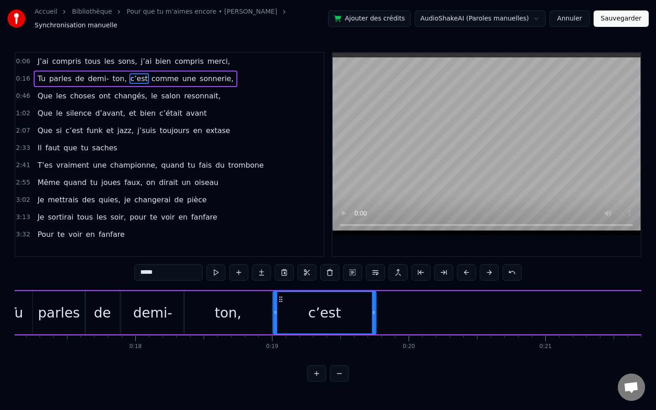
click at [282, 298] on icon at bounding box center [280, 299] width 7 height 7
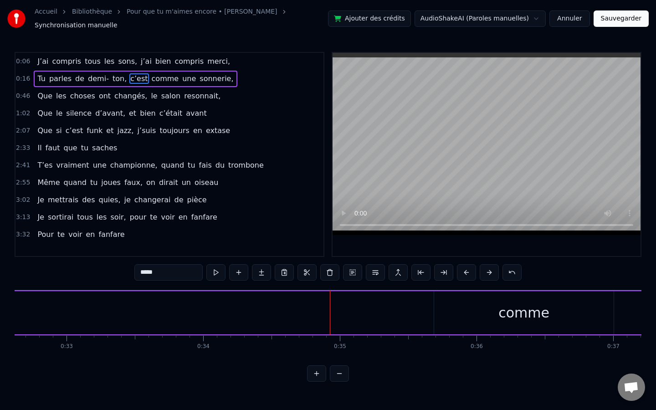
scroll to position [0, 4465]
click at [456, 302] on div "comme" at bounding box center [519, 312] width 180 height 43
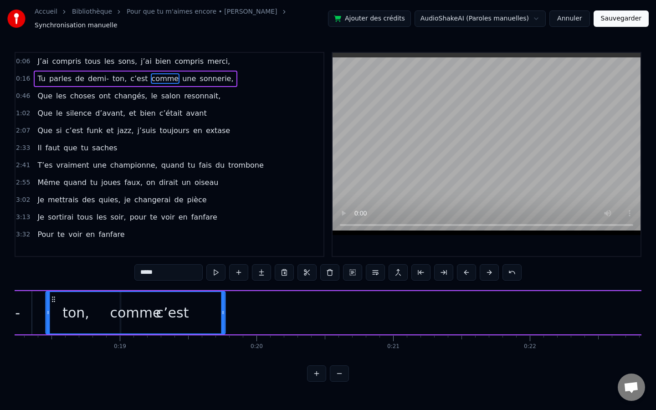
scroll to position [0, 2475]
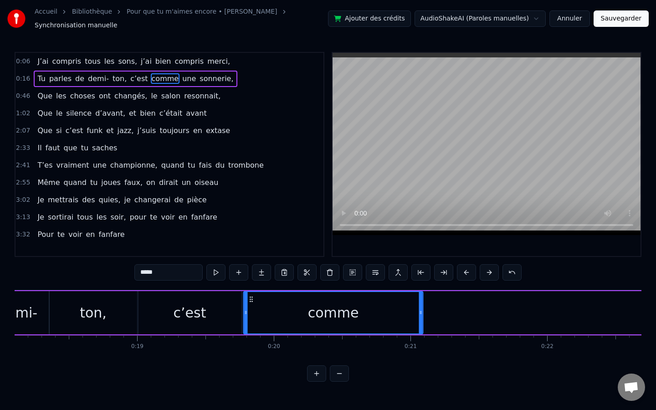
drag, startPoint x: 435, startPoint y: 295, endPoint x: 250, endPoint y: 306, distance: 185.8
click at [250, 306] on div "comme" at bounding box center [333, 312] width 179 height 41
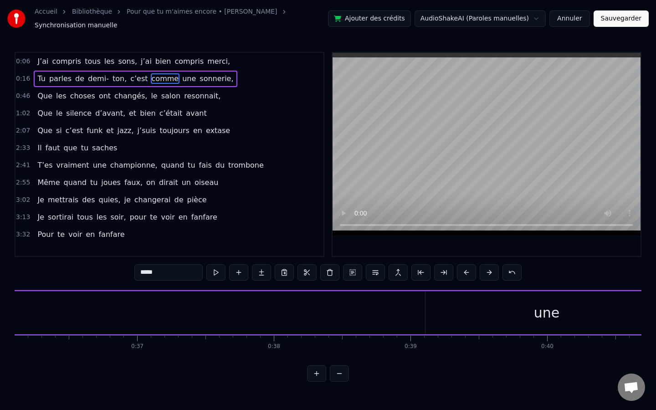
scroll to position [0, 5046]
click at [358, 304] on div "une" at bounding box center [435, 312] width 242 height 43
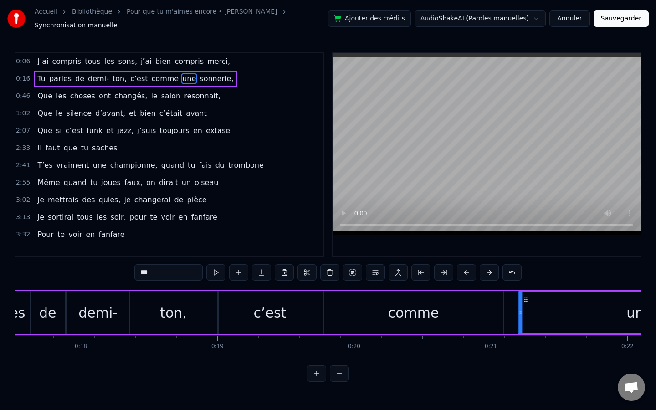
scroll to position [0, 2397]
drag, startPoint x: 324, startPoint y: 296, endPoint x: 512, endPoint y: 303, distance: 188.3
click at [512, 303] on div "une" at bounding box center [624, 312] width 241 height 41
click at [313, 306] on div "c’est" at bounding box center [267, 312] width 103 height 43
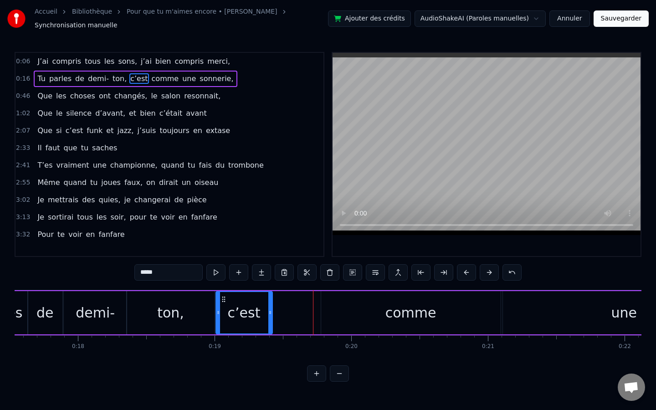
drag, startPoint x: 317, startPoint y: 307, endPoint x: 261, endPoint y: 309, distance: 56.1
click at [268, 309] on icon at bounding box center [270, 312] width 4 height 7
click at [261, 309] on icon at bounding box center [260, 312] width 4 height 7
drag, startPoint x: 261, startPoint y: 309, endPoint x: 270, endPoint y: 309, distance: 9.6
click at [262, 309] on icon at bounding box center [260, 312] width 4 height 7
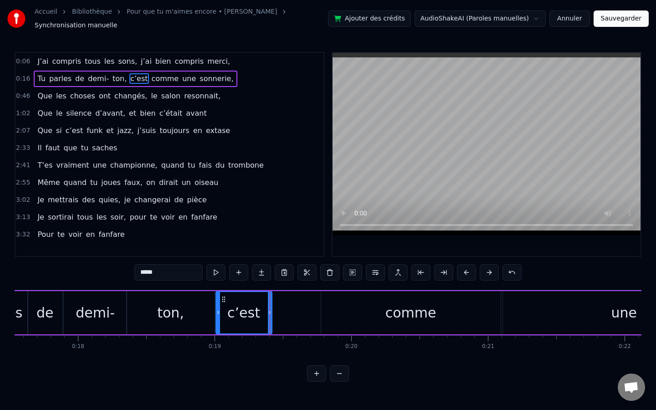
click at [445, 295] on div "comme" at bounding box center [411, 312] width 180 height 43
type input "*****"
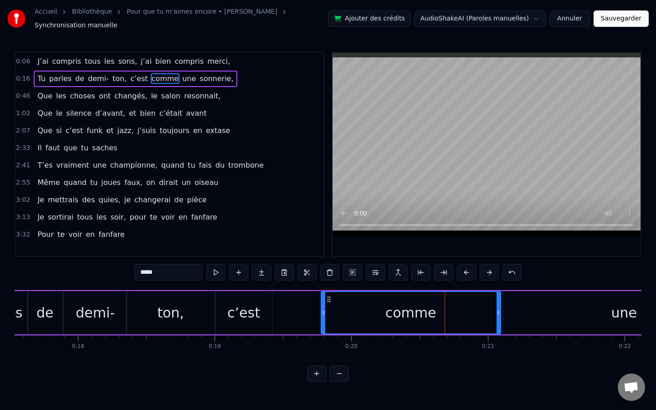
click at [432, 295] on div "comme" at bounding box center [411, 312] width 179 height 41
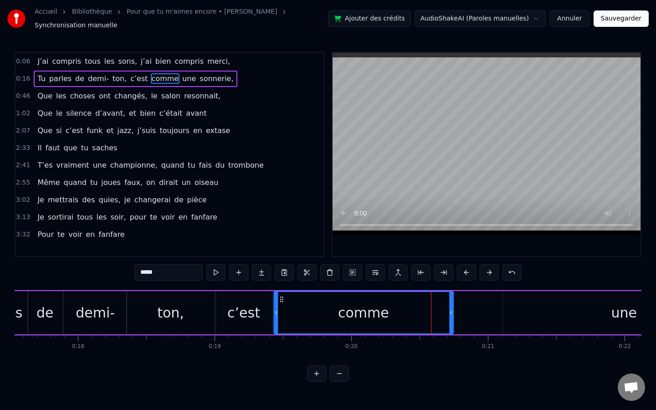
drag, startPoint x: 330, startPoint y: 294, endPoint x: 283, endPoint y: 292, distance: 47.0
click at [283, 296] on icon at bounding box center [281, 299] width 7 height 7
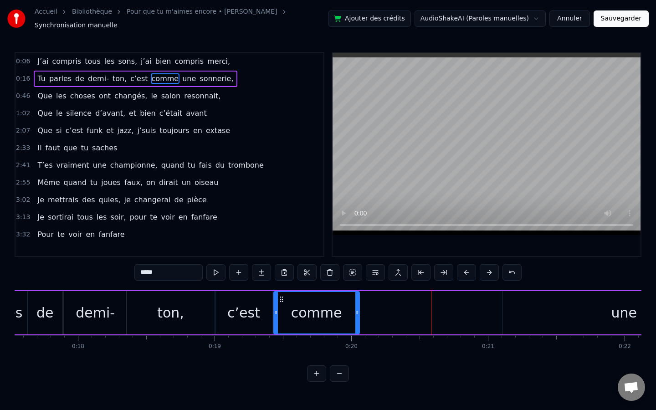
drag, startPoint x: 451, startPoint y: 309, endPoint x: 357, endPoint y: 312, distance: 93.9
click at [357, 312] on div at bounding box center [357, 312] width 4 height 41
click at [22, 92] on span "0:46" at bounding box center [23, 96] width 14 height 9
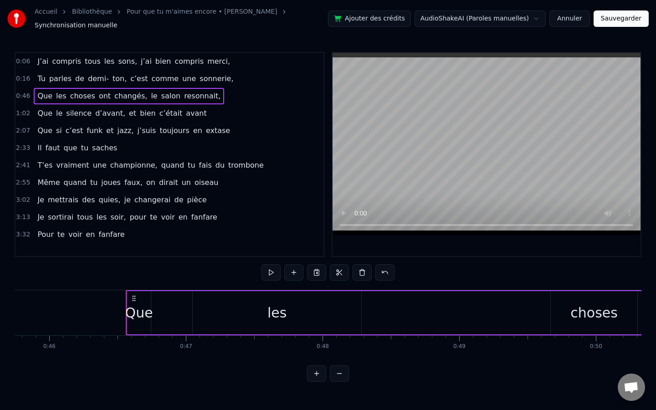
scroll to position [0, 6319]
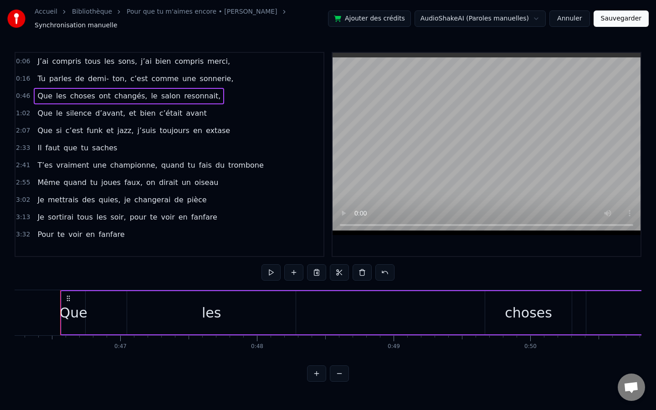
click at [41, 79] on span "Tu" at bounding box center [41, 78] width 10 height 10
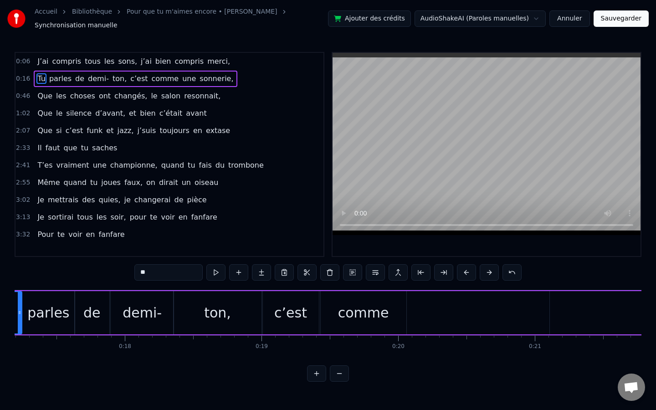
scroll to position [0, 2277]
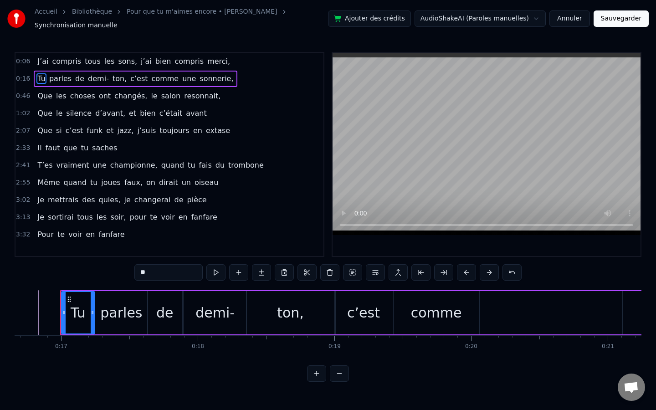
click at [129, 73] on span "c’est" at bounding box center [138, 78] width 19 height 10
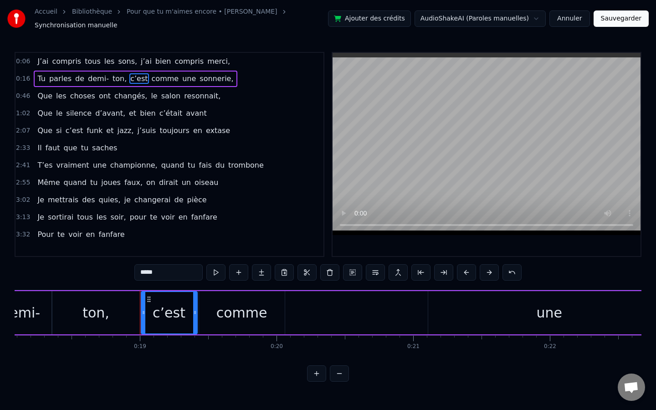
scroll to position [0, 2486]
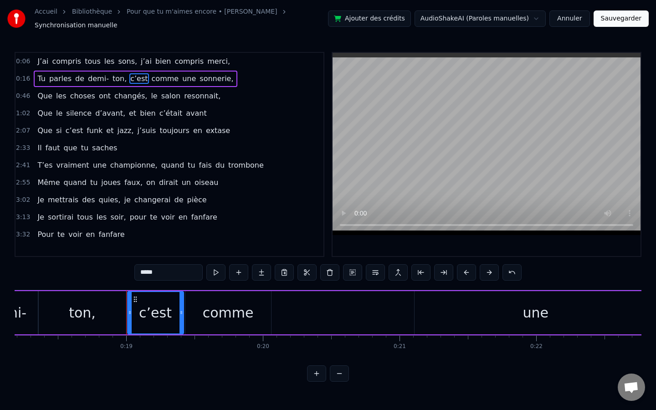
click at [514, 305] on div "une" at bounding box center [536, 312] width 242 height 43
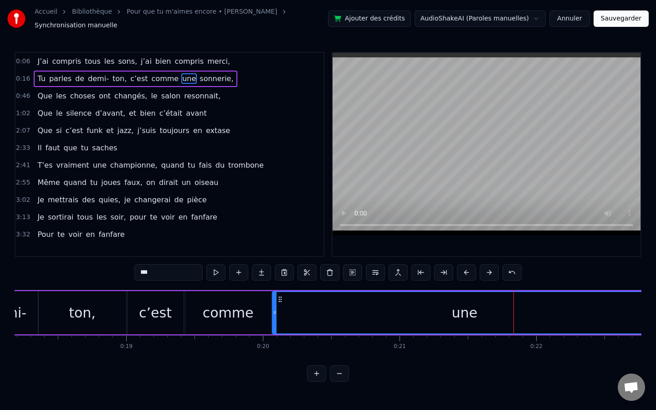
drag, startPoint x: 416, startPoint y: 312, endPoint x: 272, endPoint y: 325, distance: 144.2
click at [273, 325] on div at bounding box center [275, 312] width 4 height 41
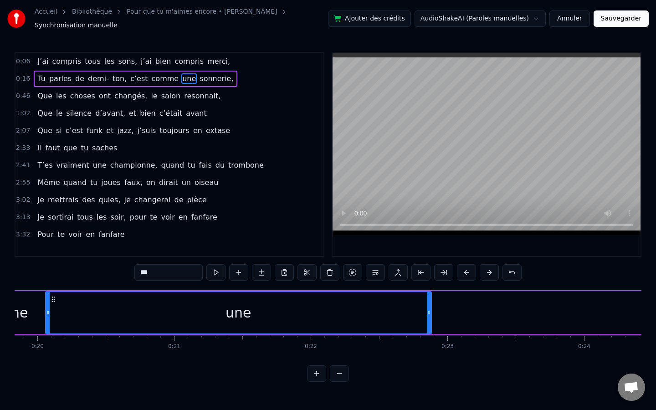
scroll to position [0, 2697]
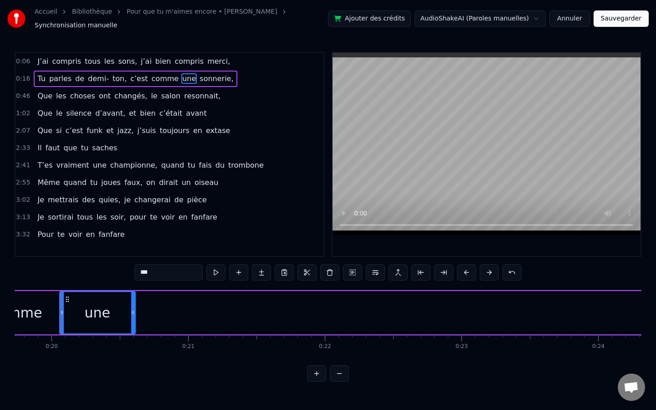
drag, startPoint x: 443, startPoint y: 310, endPoint x: 133, endPoint y: 315, distance: 310.3
click at [133, 315] on div at bounding box center [133, 312] width 4 height 41
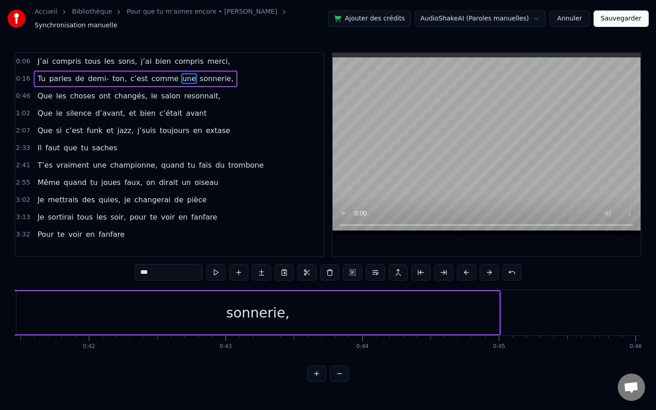
scroll to position [0, 5546]
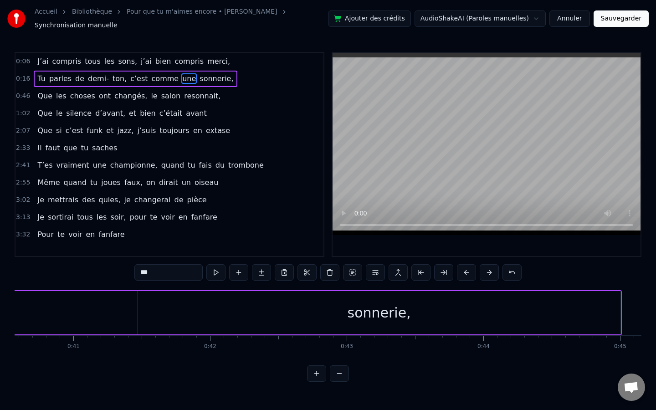
click at [269, 321] on div "sonnerie," at bounding box center [379, 312] width 483 height 43
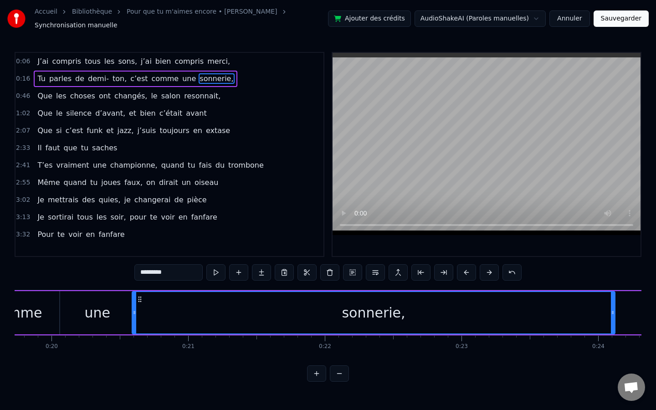
scroll to position [0, 2696]
drag, startPoint x: 144, startPoint y: 295, endPoint x: 144, endPoint y: 305, distance: 10.0
click at [144, 305] on div "sonnerie," at bounding box center [380, 312] width 482 height 41
click at [92, 310] on div "une" at bounding box center [98, 313] width 26 height 21
type input "***"
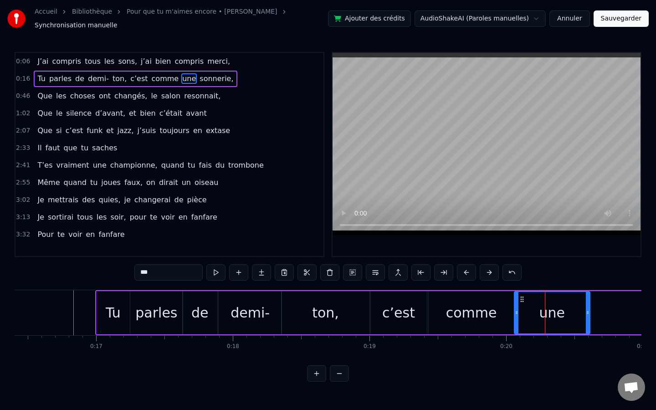
scroll to position [0, 2216]
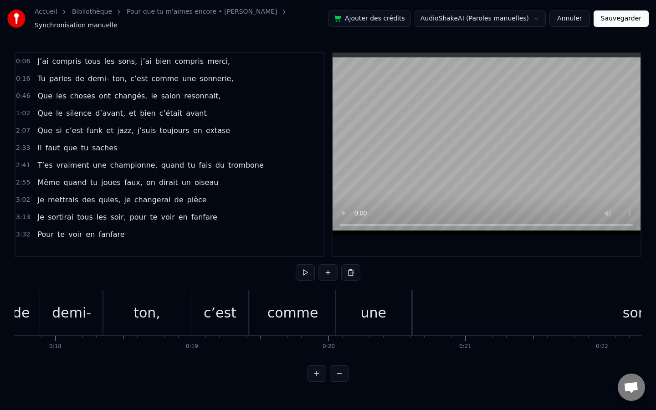
scroll to position [0, 2398]
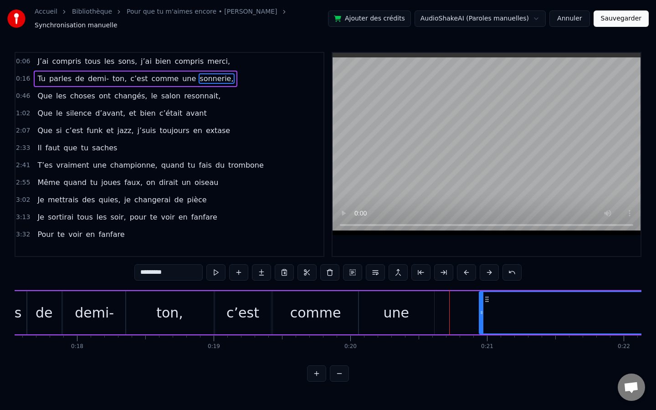
drag, startPoint x: 437, startPoint y: 308, endPoint x: 478, endPoint y: 316, distance: 41.7
click at [482, 313] on circle at bounding box center [481, 313] width 0 height 0
click at [412, 307] on div "une" at bounding box center [397, 312] width 76 height 43
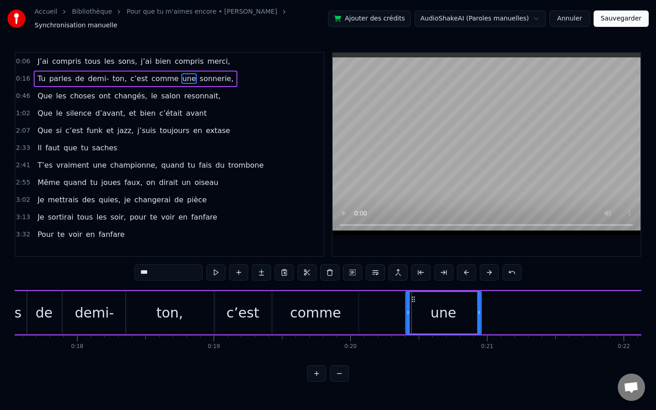
drag, startPoint x: 366, startPoint y: 293, endPoint x: 413, endPoint y: 293, distance: 46.9
click at [413, 296] on icon at bounding box center [413, 299] width 7 height 7
click at [308, 296] on div "comme" at bounding box center [316, 312] width 86 height 43
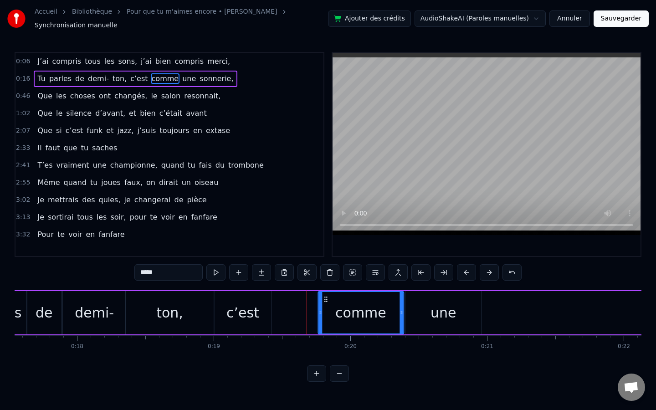
drag, startPoint x: 279, startPoint y: 294, endPoint x: 327, endPoint y: 296, distance: 47.9
click at [326, 296] on icon at bounding box center [325, 299] width 7 height 7
click at [235, 295] on div "c’est" at bounding box center [243, 312] width 56 height 43
type input "*****"
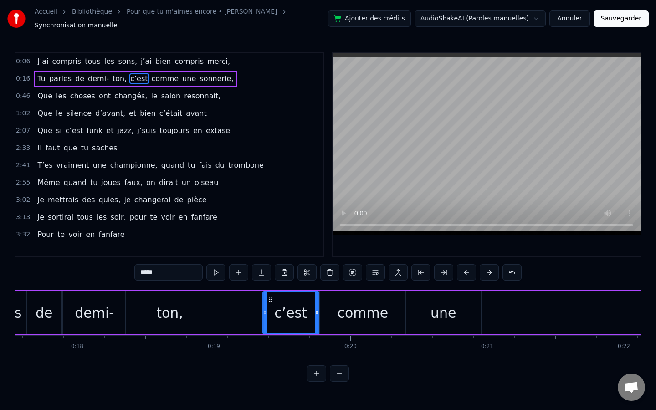
drag, startPoint x: 221, startPoint y: 293, endPoint x: 269, endPoint y: 295, distance: 47.9
click at [269, 296] on icon at bounding box center [270, 299] width 7 height 7
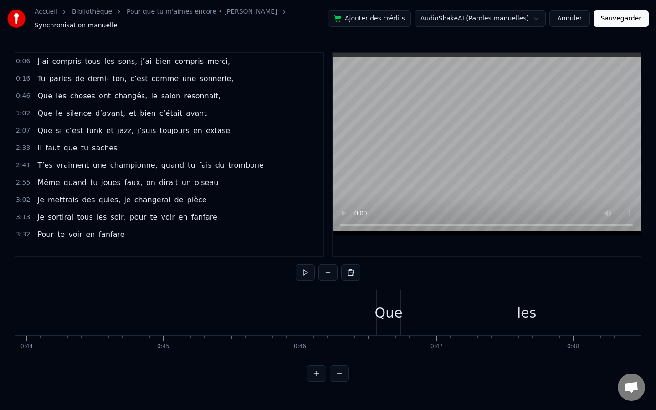
scroll to position [0, 6085]
click at [26, 93] on span "0:46" at bounding box center [23, 96] width 14 height 9
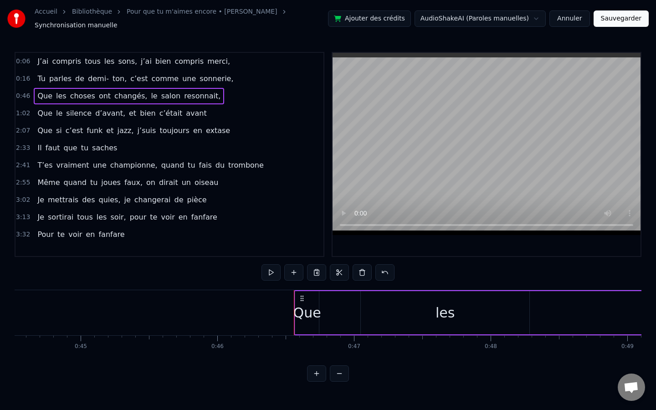
click at [41, 94] on span "Que" at bounding box center [44, 96] width 17 height 10
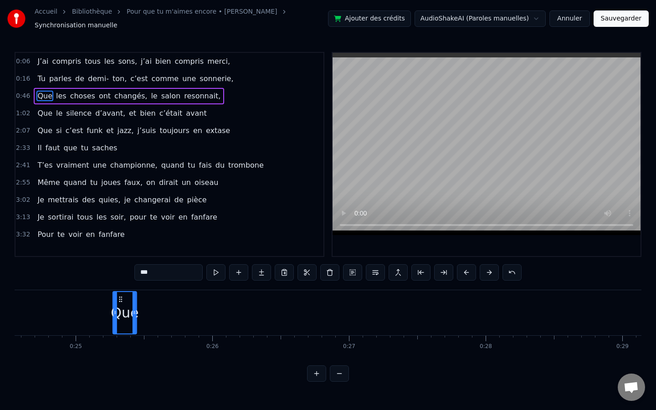
scroll to position [0, 3349]
drag, startPoint x: 301, startPoint y: 293, endPoint x: 361, endPoint y: 305, distance: 61.3
click at [361, 305] on div "Que" at bounding box center [367, 312] width 23 height 41
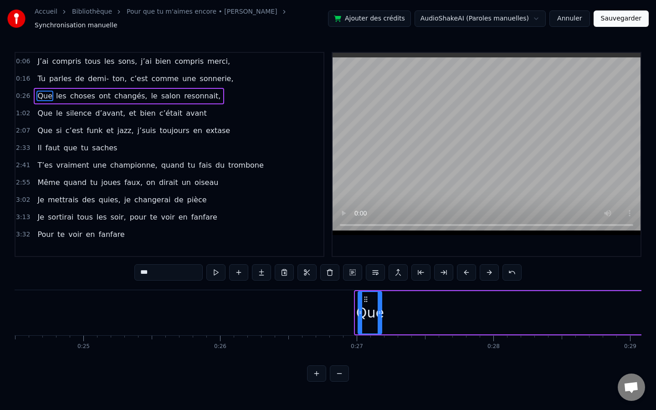
click at [364, 298] on icon at bounding box center [365, 299] width 7 height 7
